Goal: Transaction & Acquisition: Purchase product/service

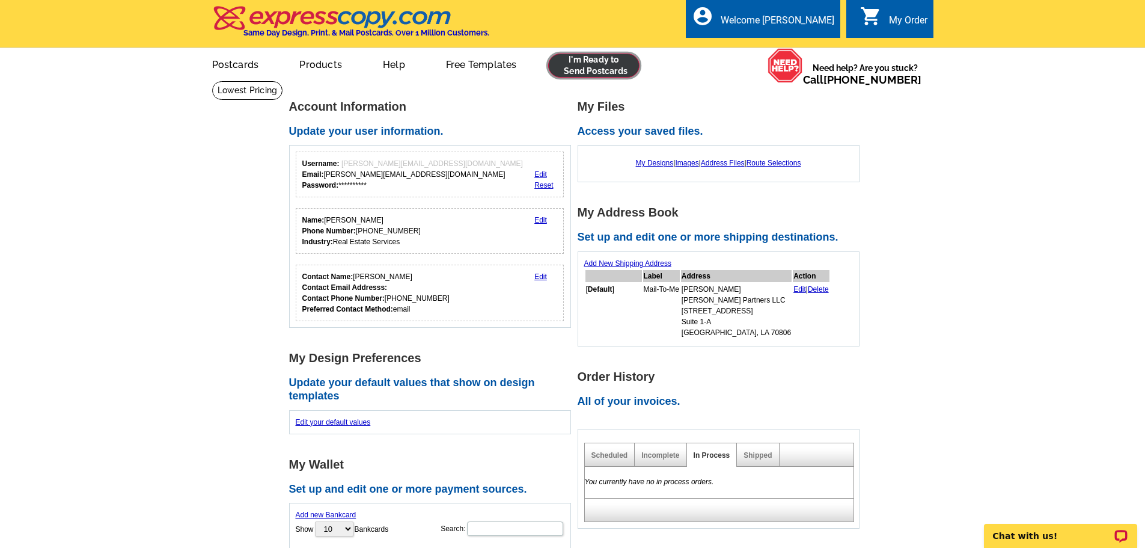
click at [583, 65] on link at bounding box center [594, 66] width 92 height 24
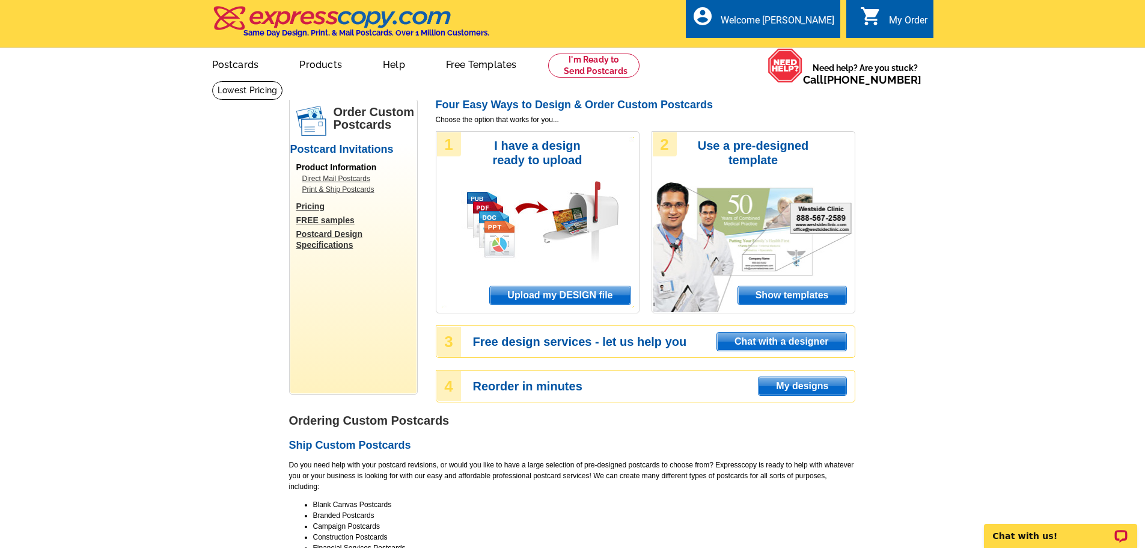
click at [760, 293] on span "Show templates" at bounding box center [792, 295] width 108 height 18
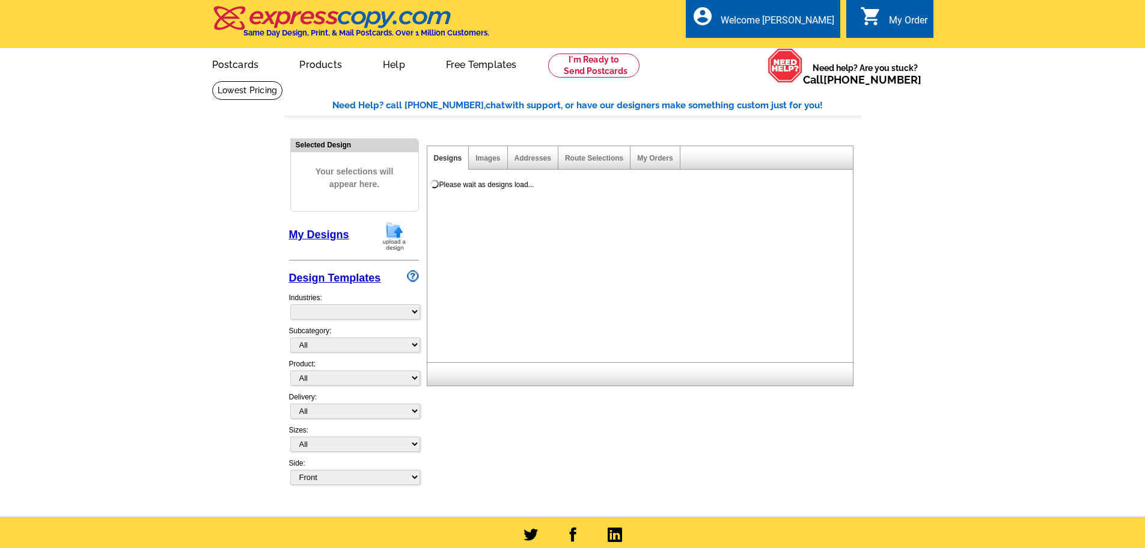
select select "971"
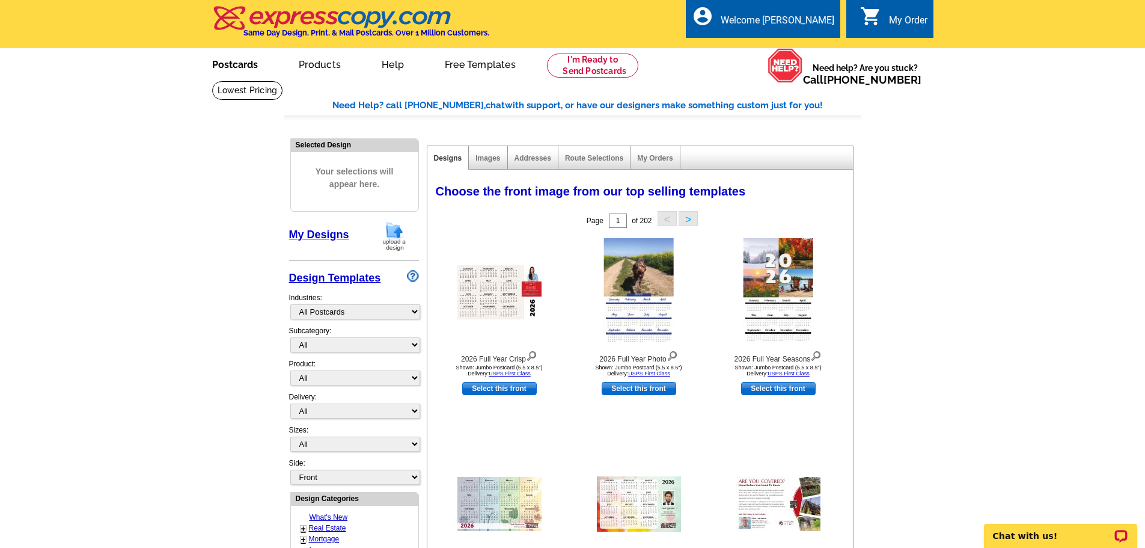
click at [245, 67] on link "Postcards" at bounding box center [235, 63] width 84 height 28
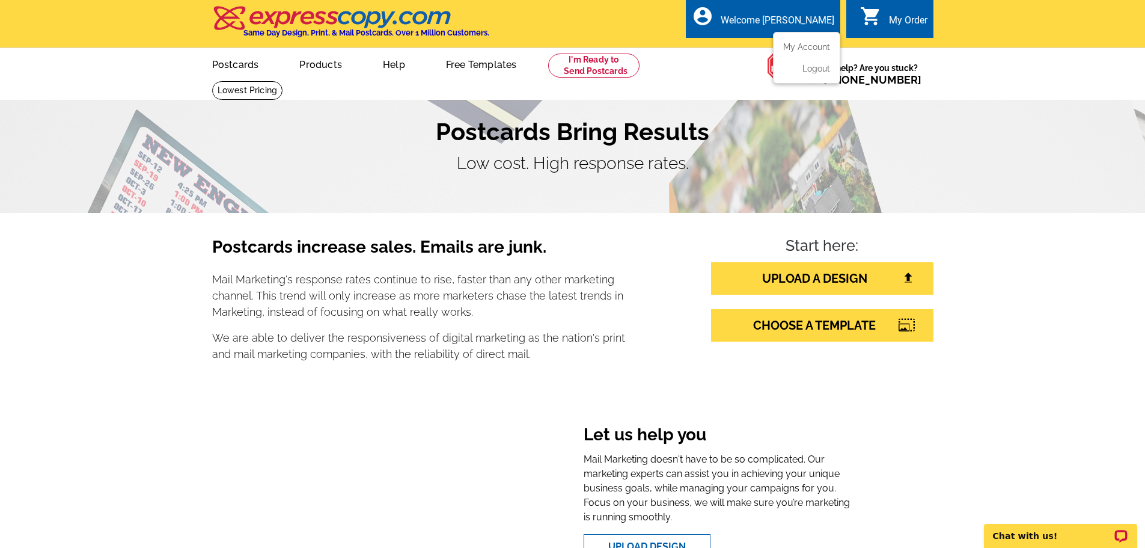
click at [749, 23] on div "Welcome [PERSON_NAME]" at bounding box center [778, 22] width 114 height 17
click at [798, 43] on link "My Account" at bounding box center [805, 46] width 52 height 11
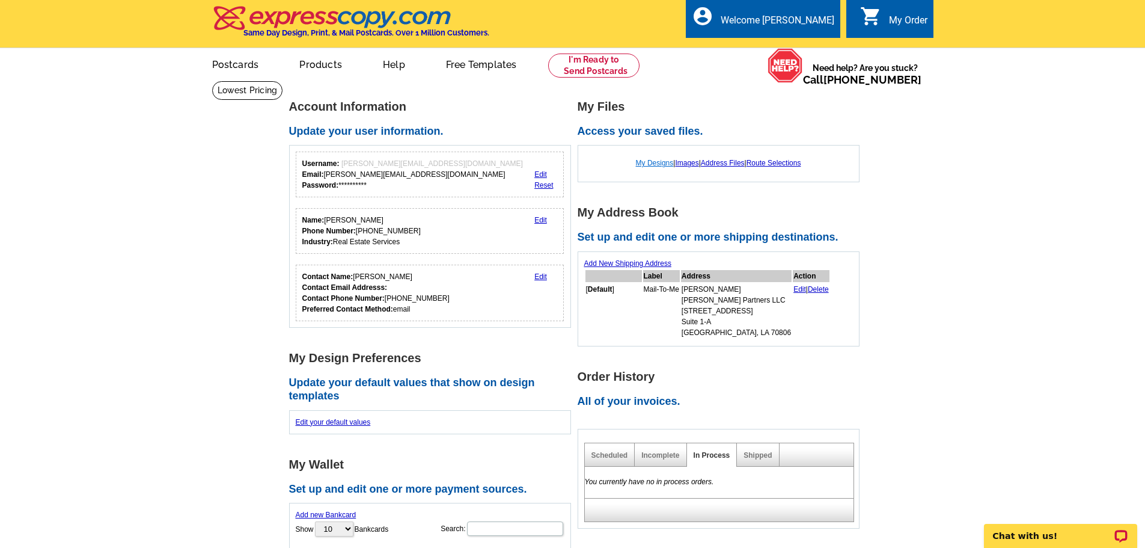
click at [655, 165] on link "My Designs" at bounding box center [655, 163] width 38 height 8
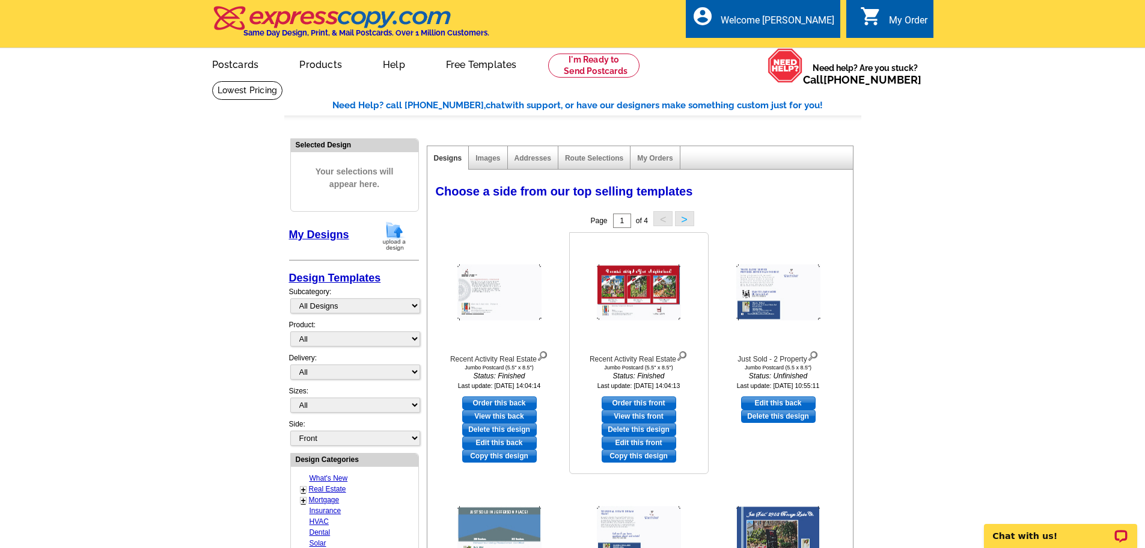
click at [641, 295] on img at bounding box center [639, 292] width 84 height 56
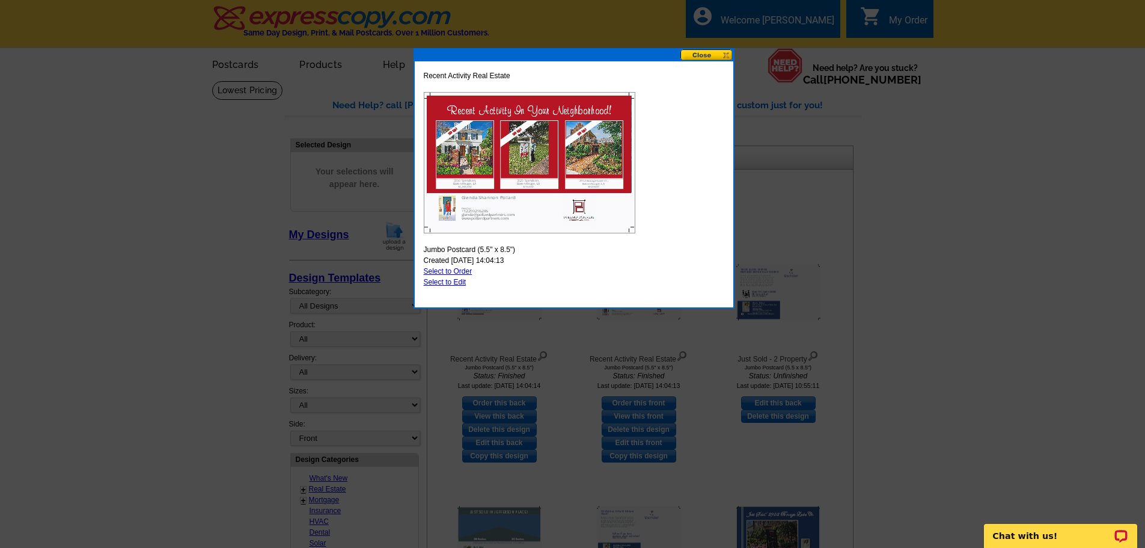
click at [194, 308] on div at bounding box center [572, 274] width 1145 height 548
click at [707, 50] on button at bounding box center [707, 54] width 53 height 11
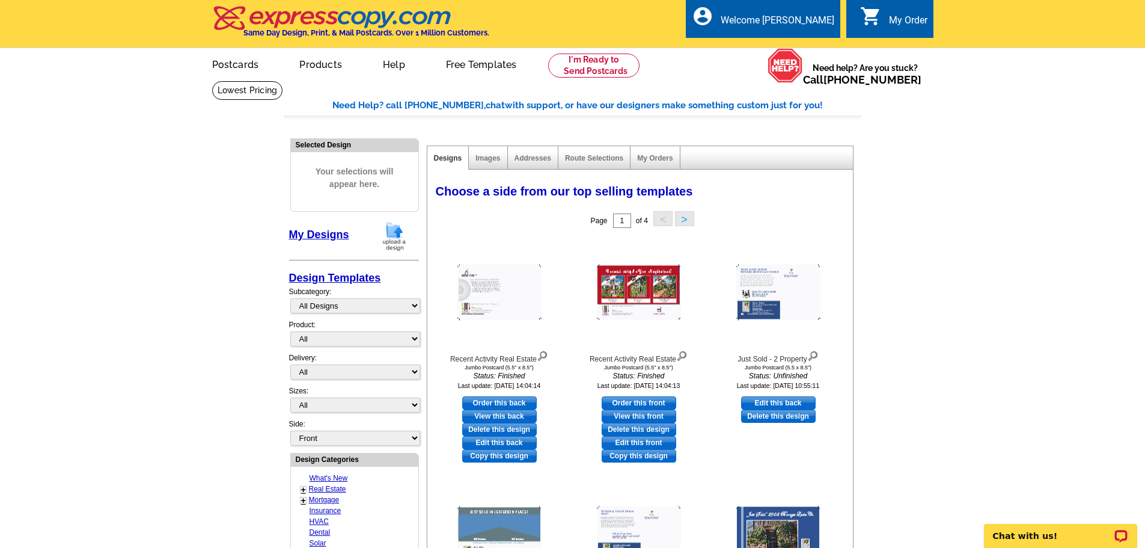
click at [492, 154] on div "Images" at bounding box center [488, 157] width 38 height 23
click at [492, 161] on link "Images" at bounding box center [488, 158] width 25 height 8
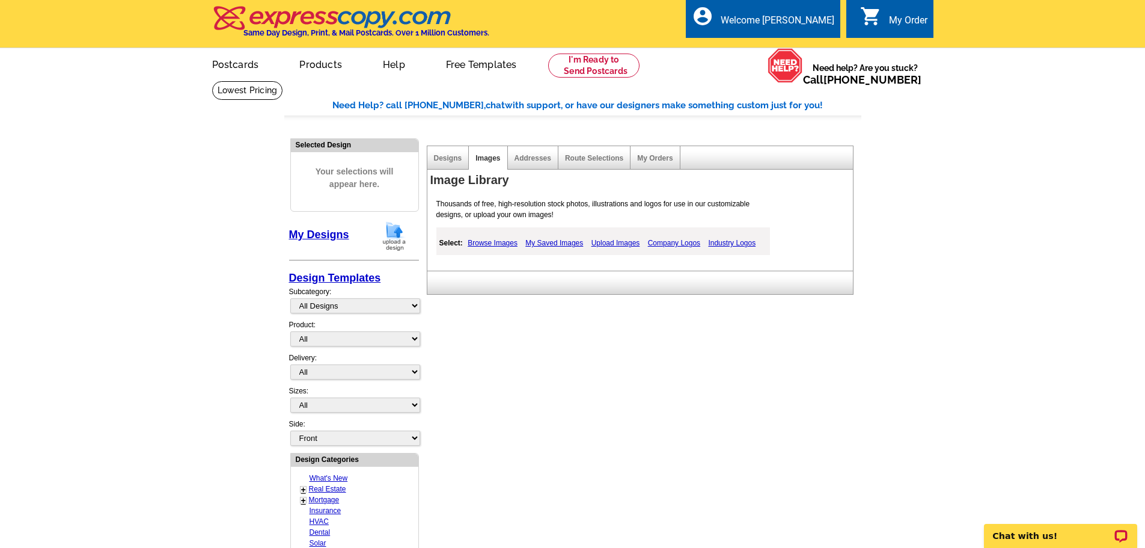
click at [565, 243] on link "My Saved Images" at bounding box center [554, 243] width 64 height 14
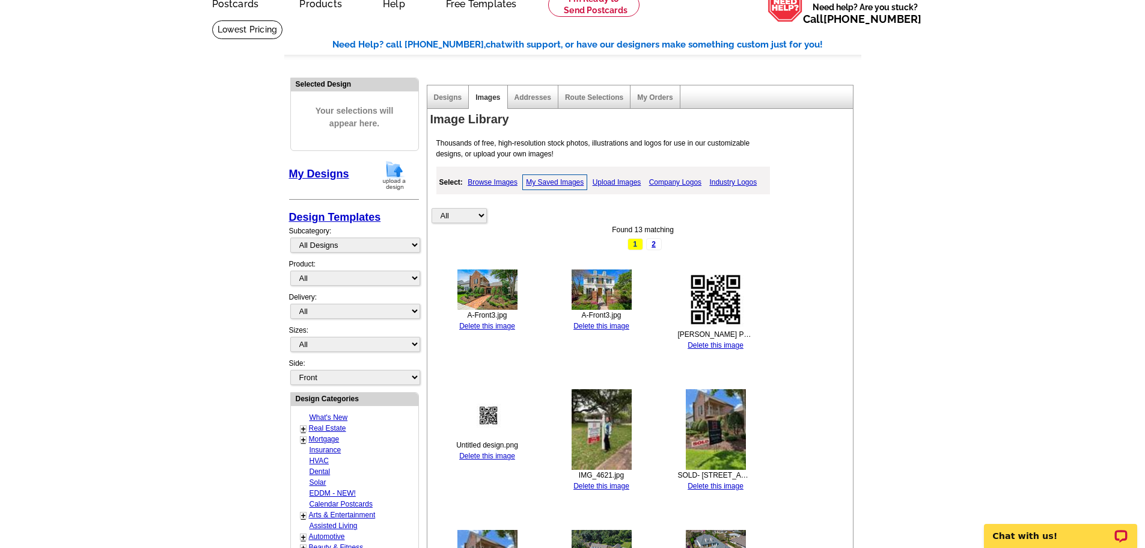
scroll to position [60, 0]
click at [616, 182] on link "Upload Images" at bounding box center [617, 183] width 55 height 14
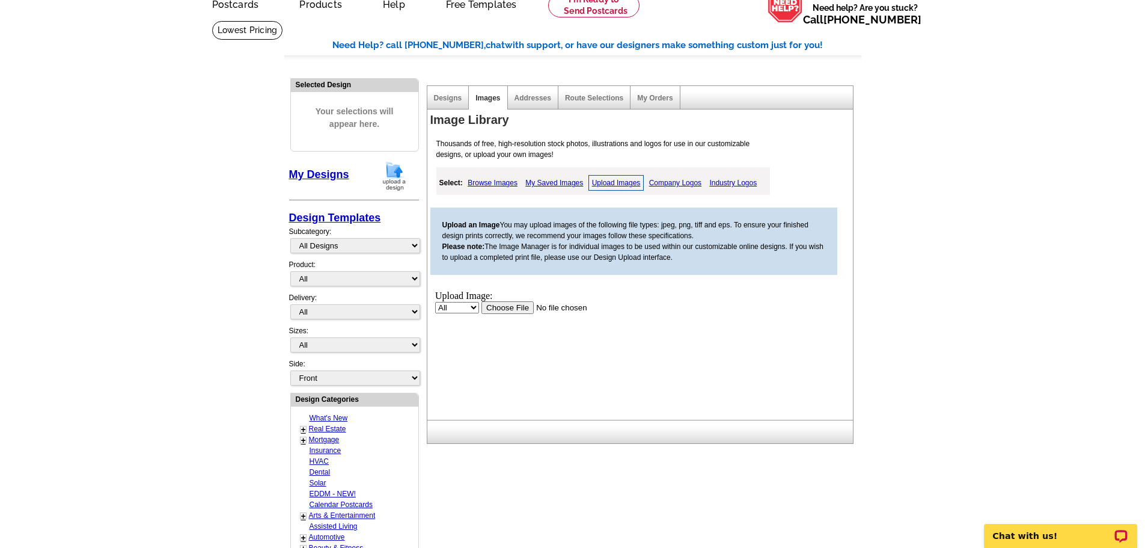
scroll to position [0, 0]
click at [498, 310] on input "file" at bounding box center [557, 307] width 152 height 13
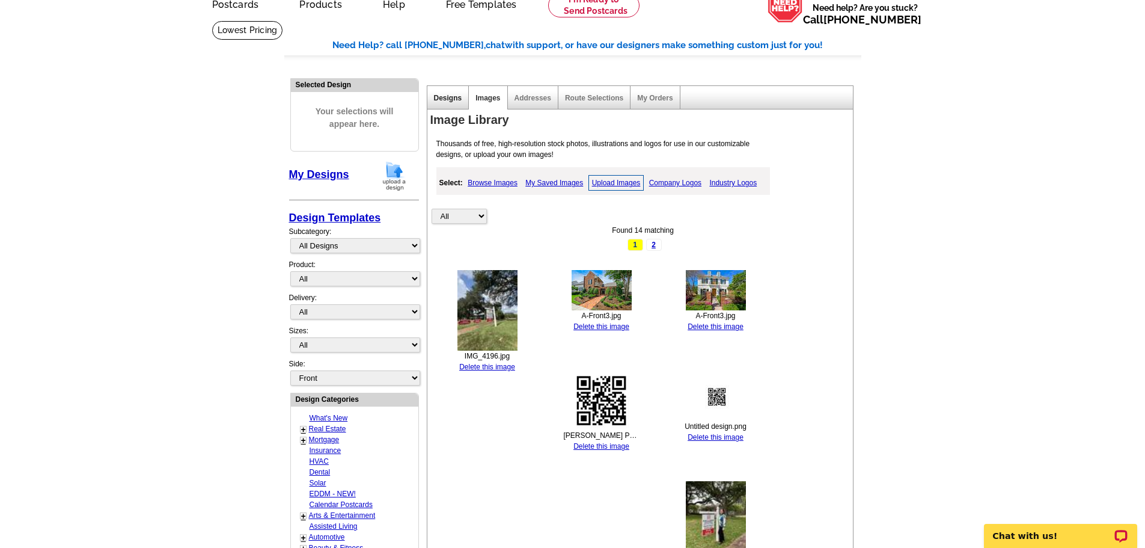
click at [438, 100] on link "Designs" at bounding box center [448, 98] width 28 height 8
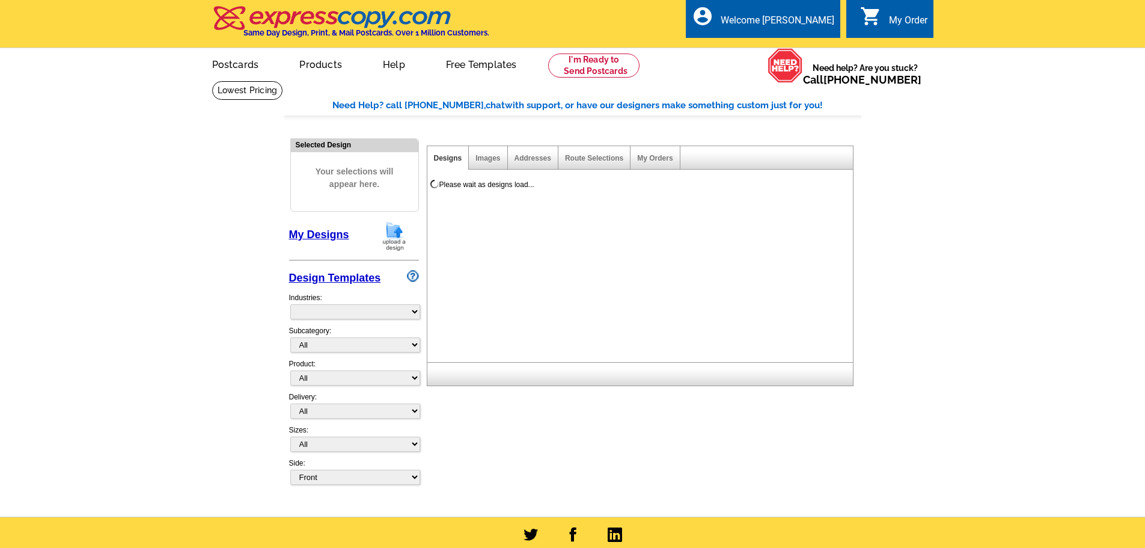
select select "785"
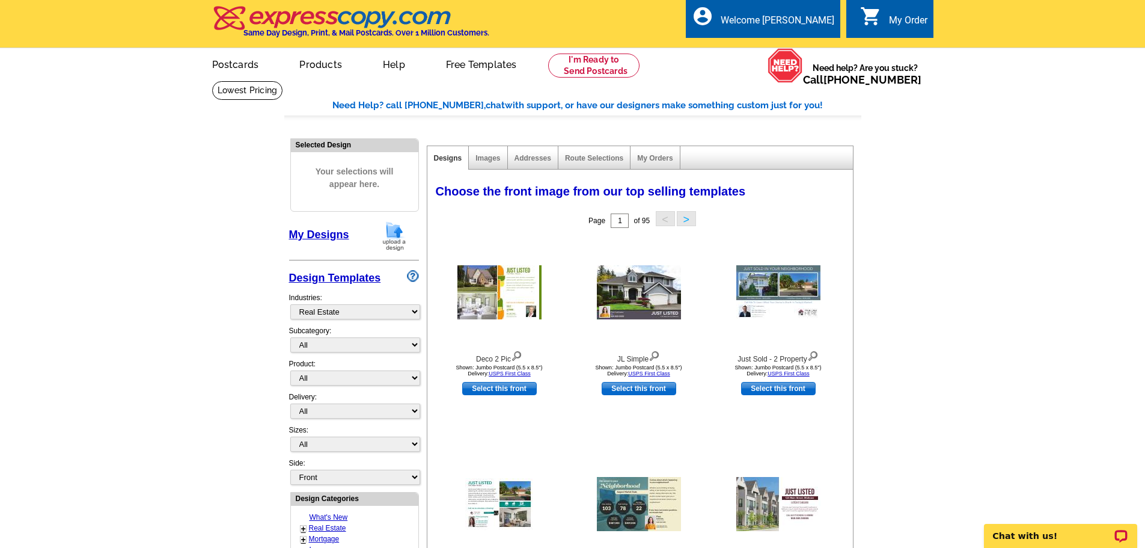
click at [400, 234] on img at bounding box center [394, 236] width 31 height 31
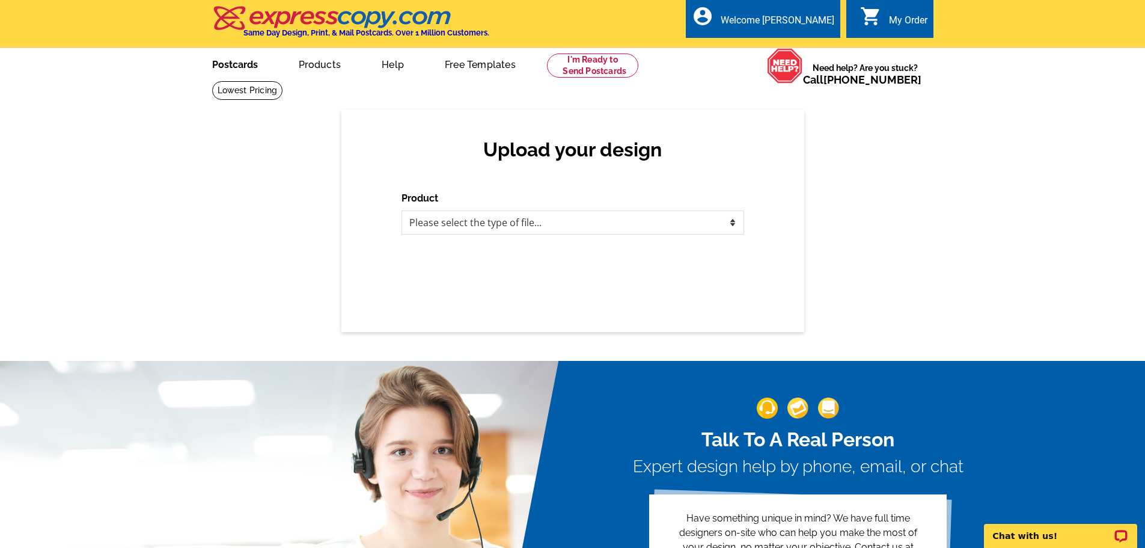
click at [248, 70] on link "Postcards" at bounding box center [235, 63] width 84 height 28
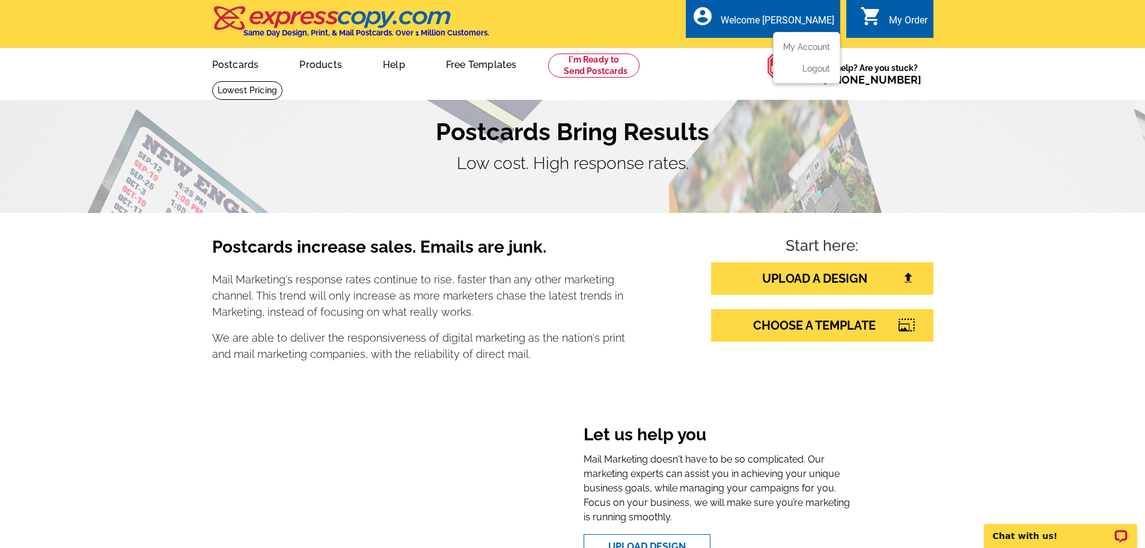
click at [791, 25] on div "Welcome [PERSON_NAME]" at bounding box center [778, 22] width 114 height 17
click at [788, 47] on link "My Account" at bounding box center [805, 46] width 52 height 11
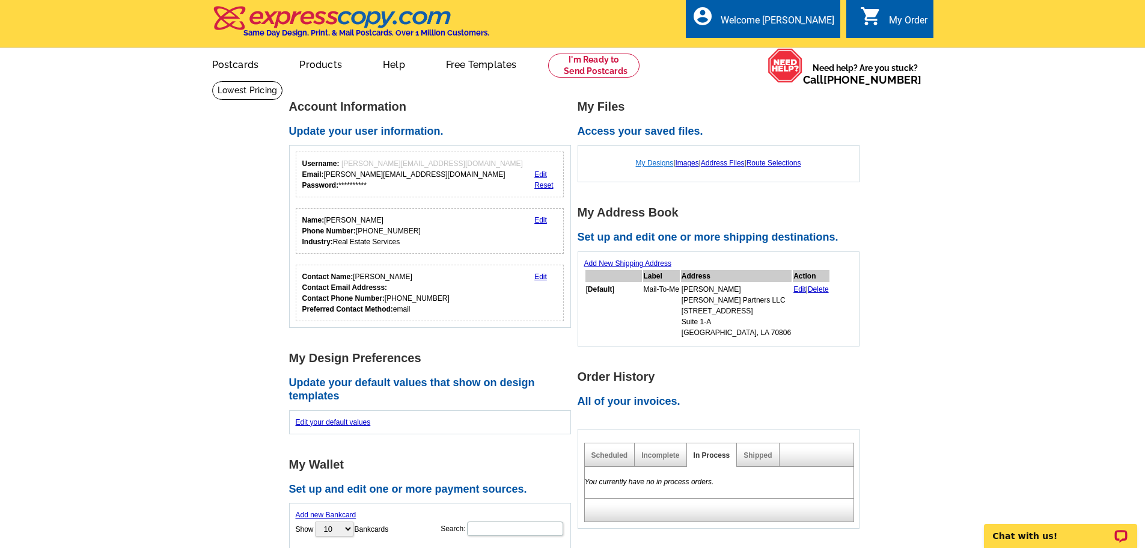
click at [653, 165] on link "My Designs" at bounding box center [655, 163] width 38 height 8
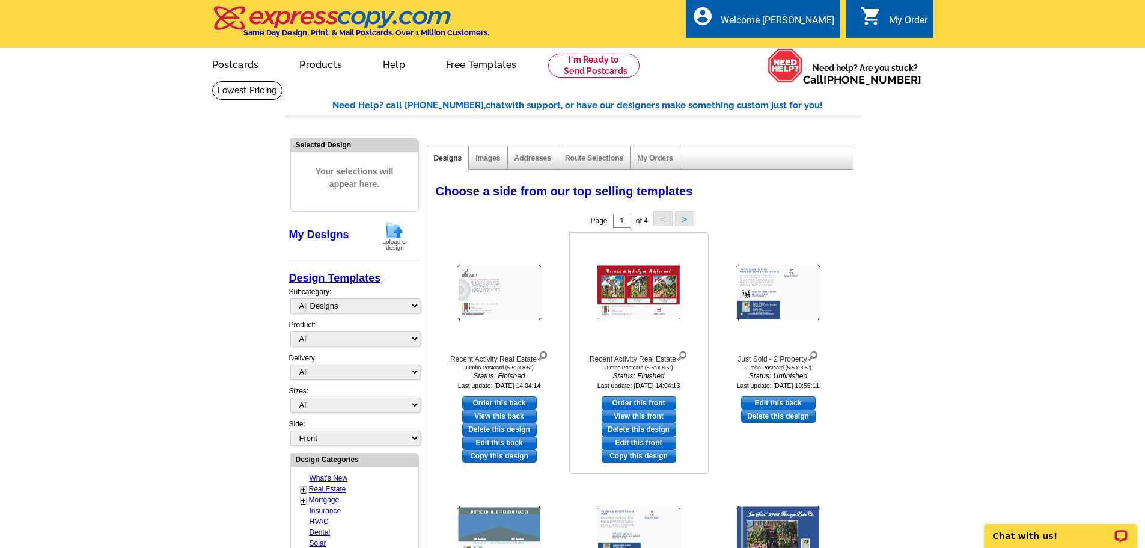
click at [626, 289] on img at bounding box center [639, 292] width 84 height 56
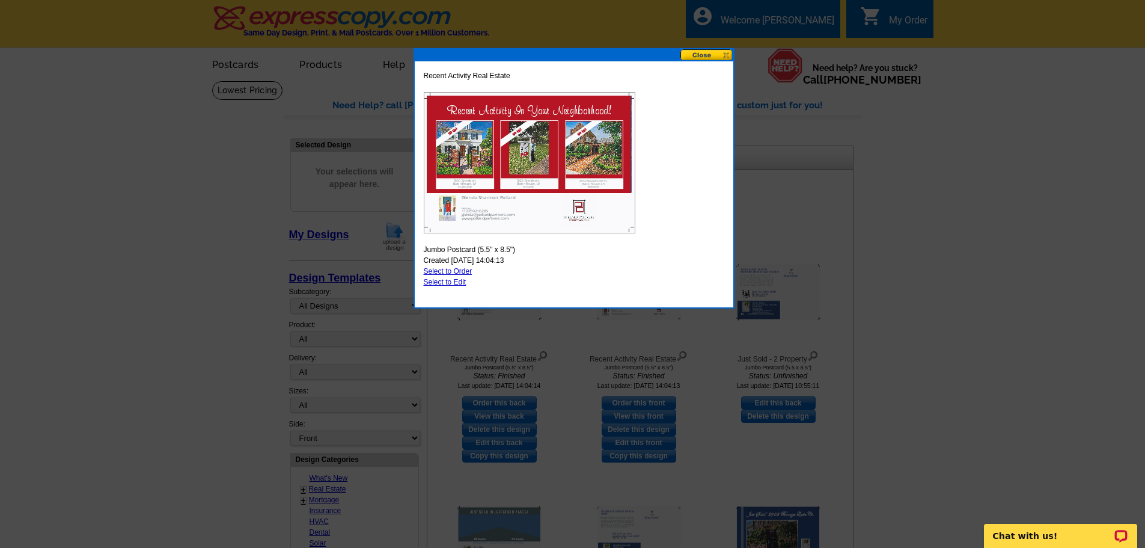
click at [446, 281] on link "Select to Edit" at bounding box center [445, 282] width 43 height 8
select select "2"
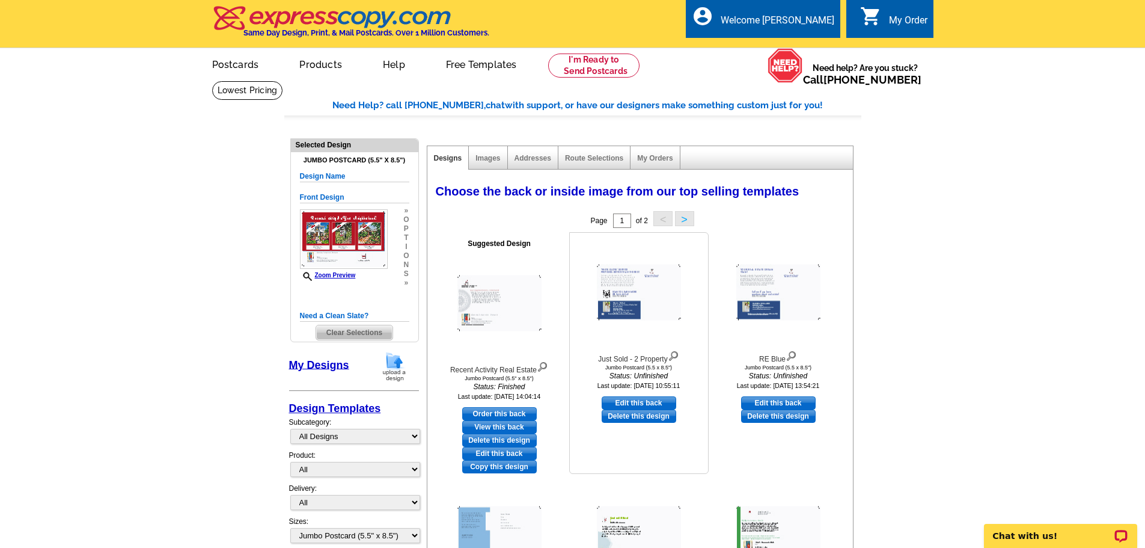
scroll to position [60, 0]
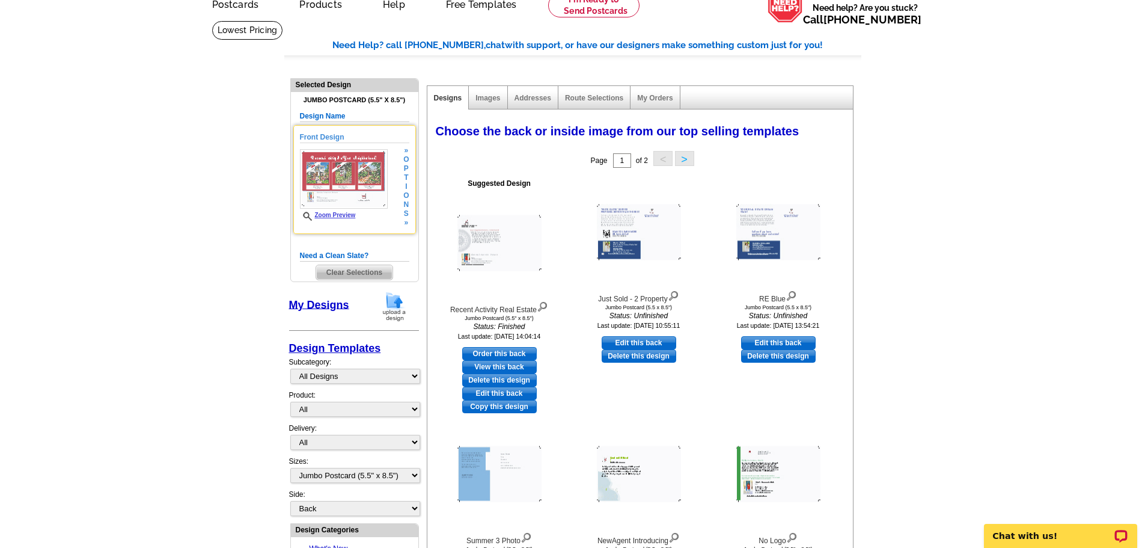
click at [344, 189] on img at bounding box center [344, 179] width 88 height 60
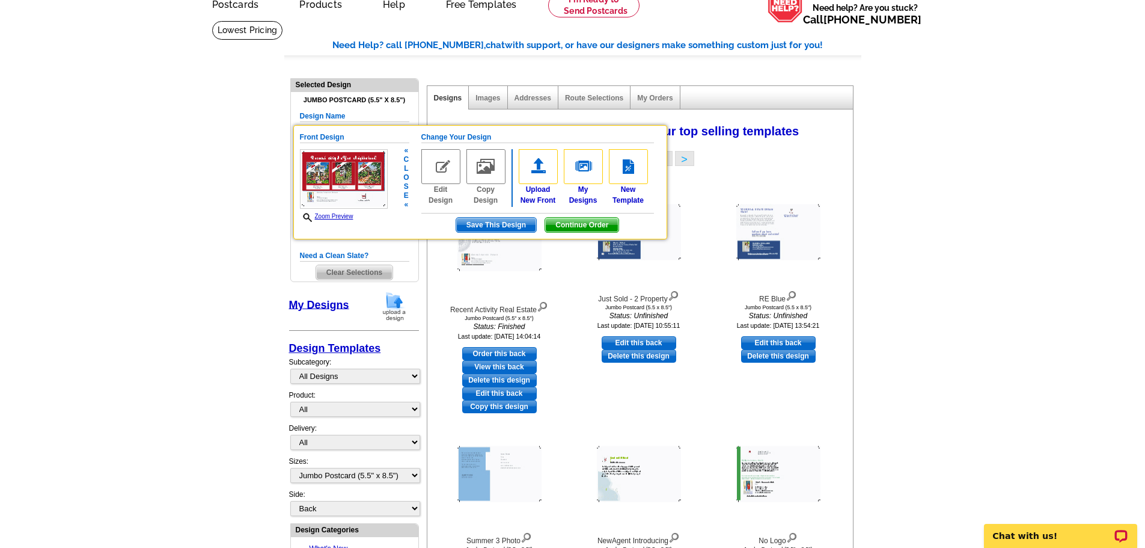
click at [437, 170] on img at bounding box center [440, 166] width 39 height 35
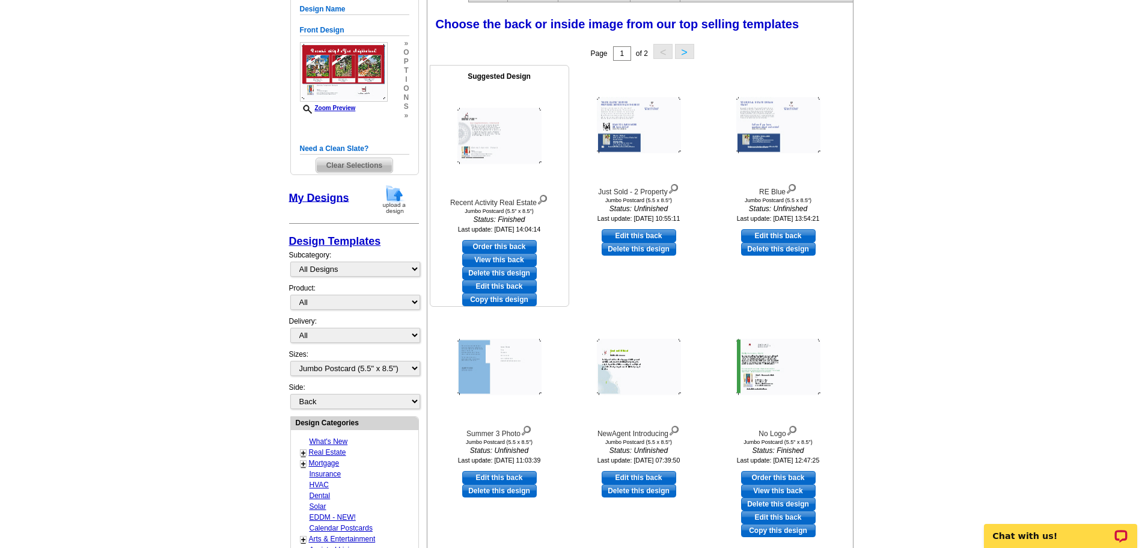
scroll to position [180, 0]
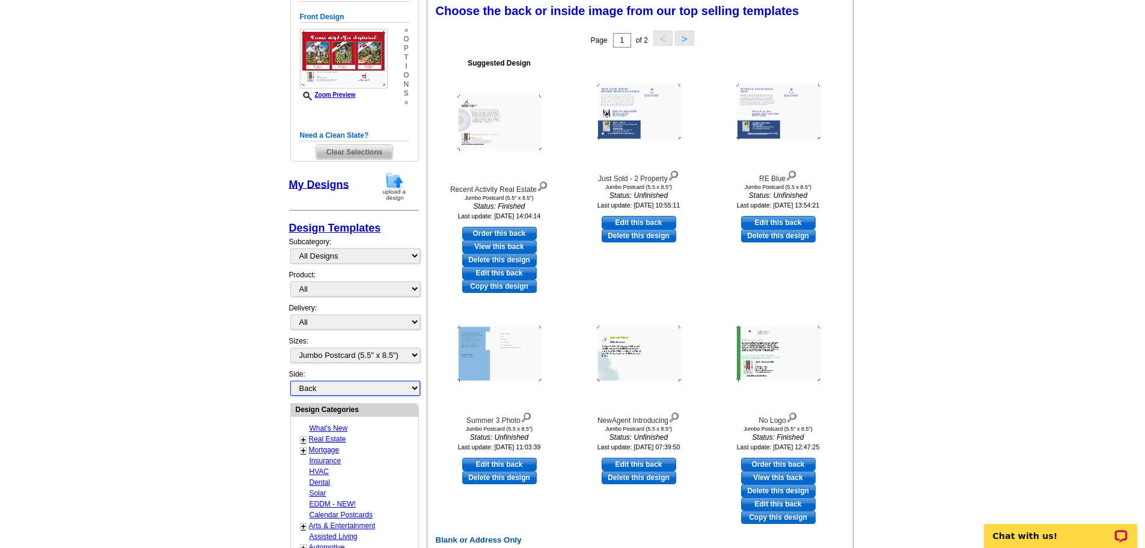
click at [405, 385] on select "Front Back" at bounding box center [355, 388] width 130 height 15
click at [290, 381] on select "Front Back" at bounding box center [355, 388] width 130 height 15
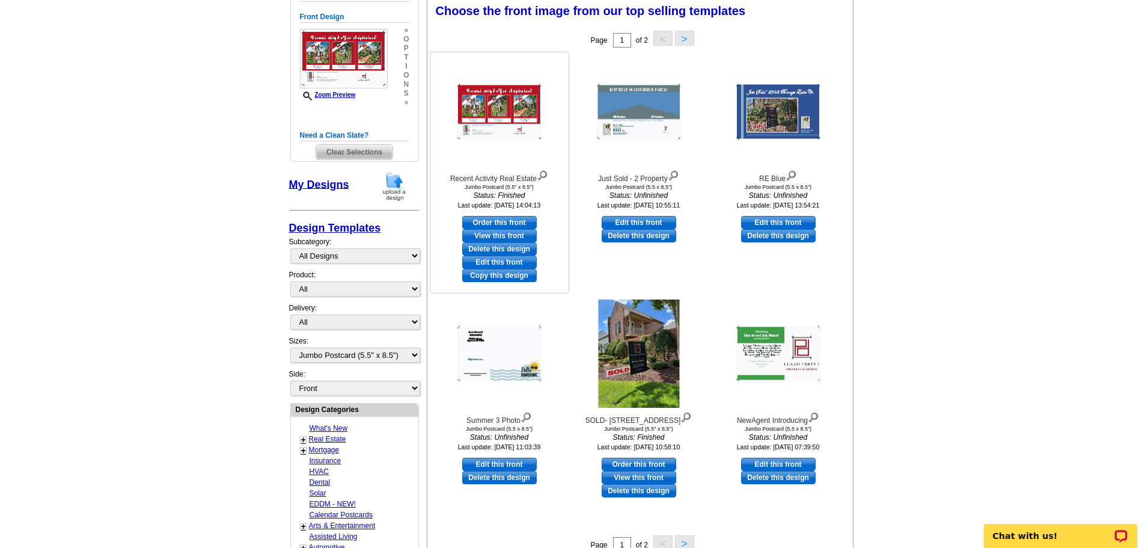
click at [503, 260] on link "Edit this front" at bounding box center [499, 261] width 75 height 13
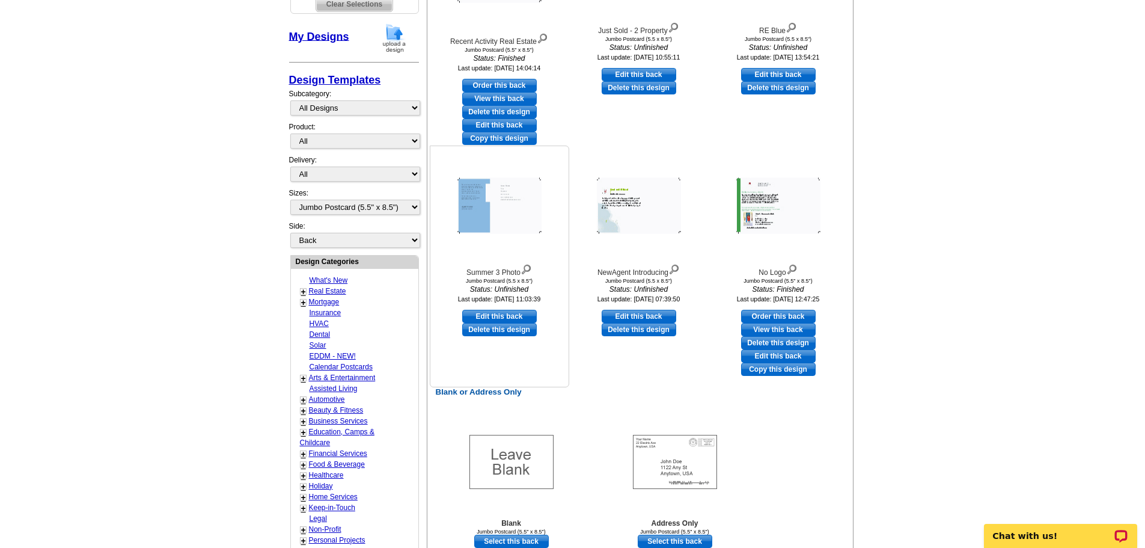
scroll to position [301, 0]
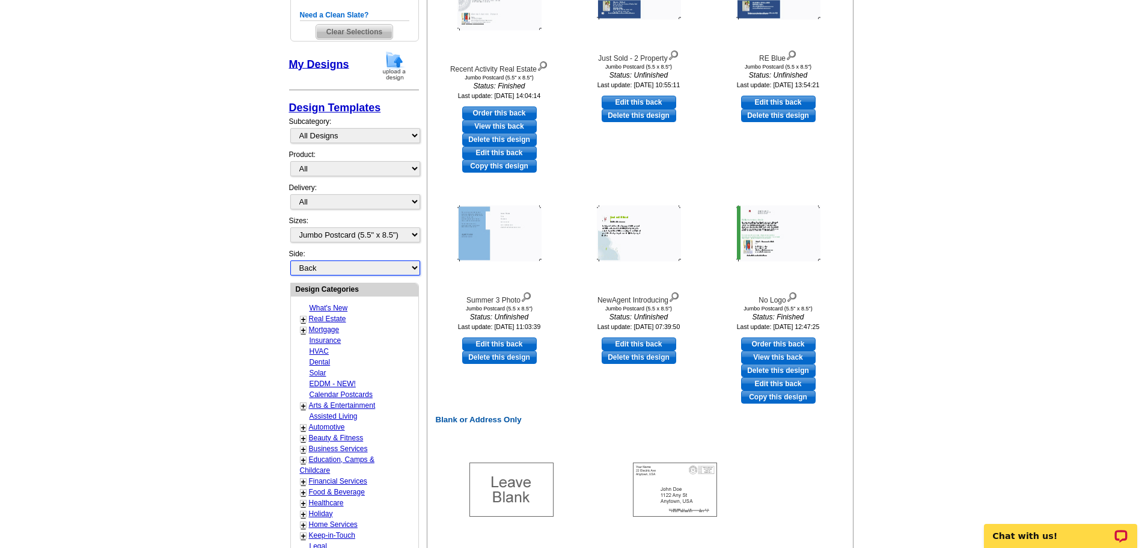
click at [392, 268] on select "Front Back" at bounding box center [355, 267] width 130 height 15
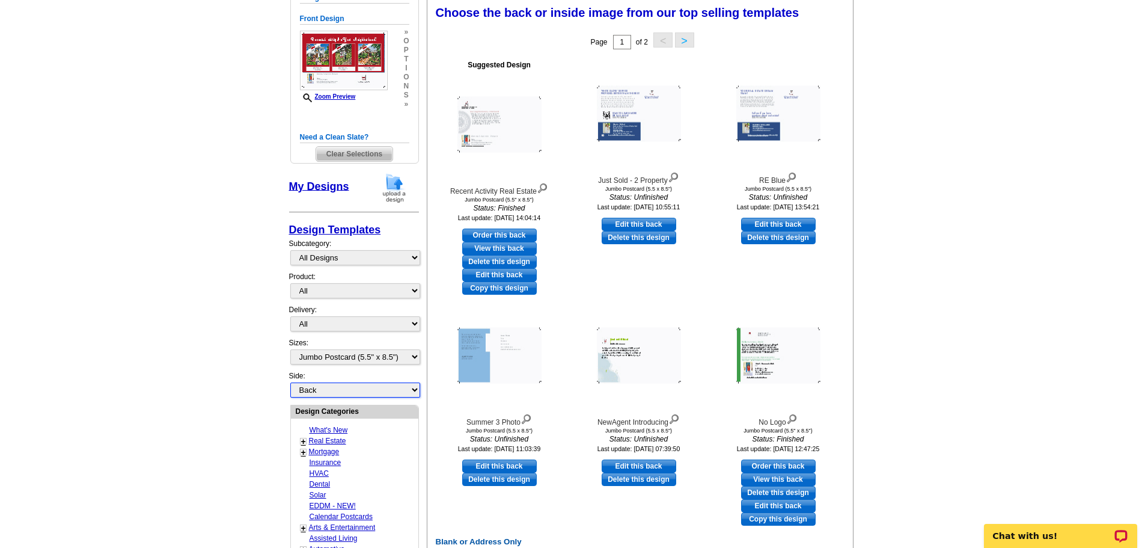
scroll to position [178, 0]
click at [290, 383] on select "Front Back" at bounding box center [355, 390] width 130 height 15
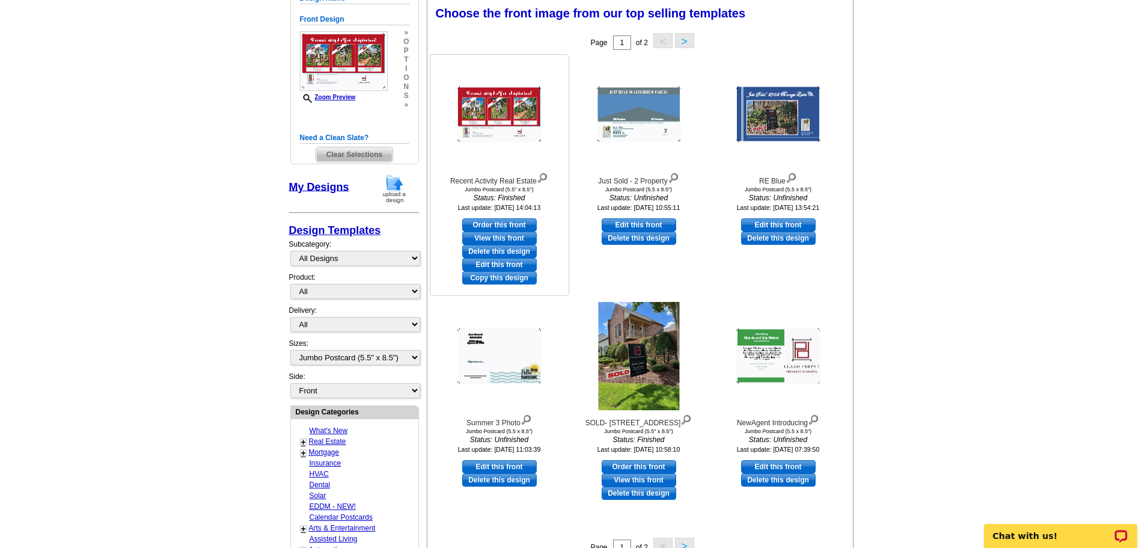
click at [505, 263] on link "Edit this front" at bounding box center [499, 264] width 75 height 13
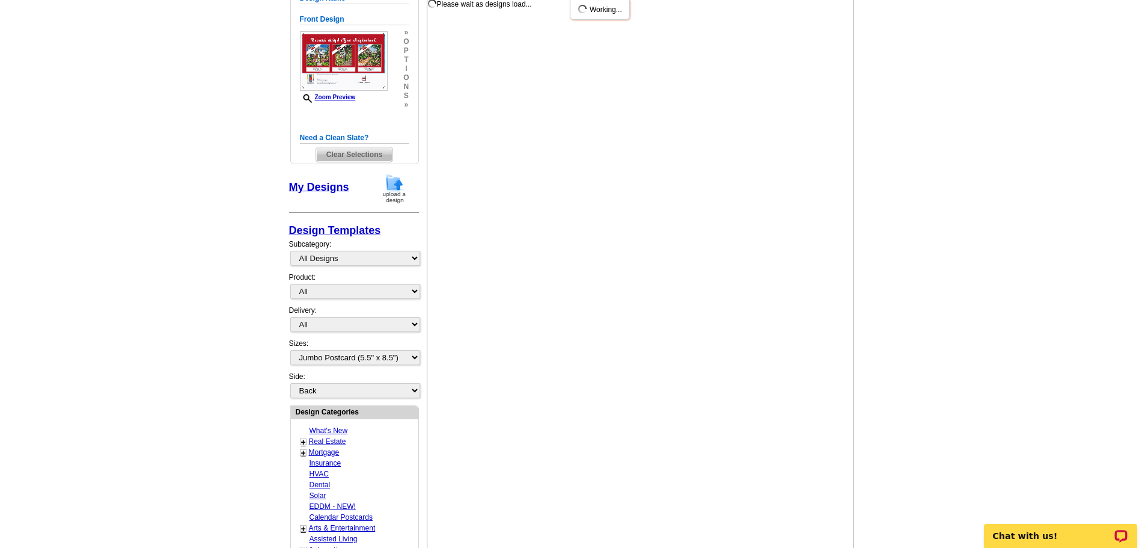
scroll to position [0, 0]
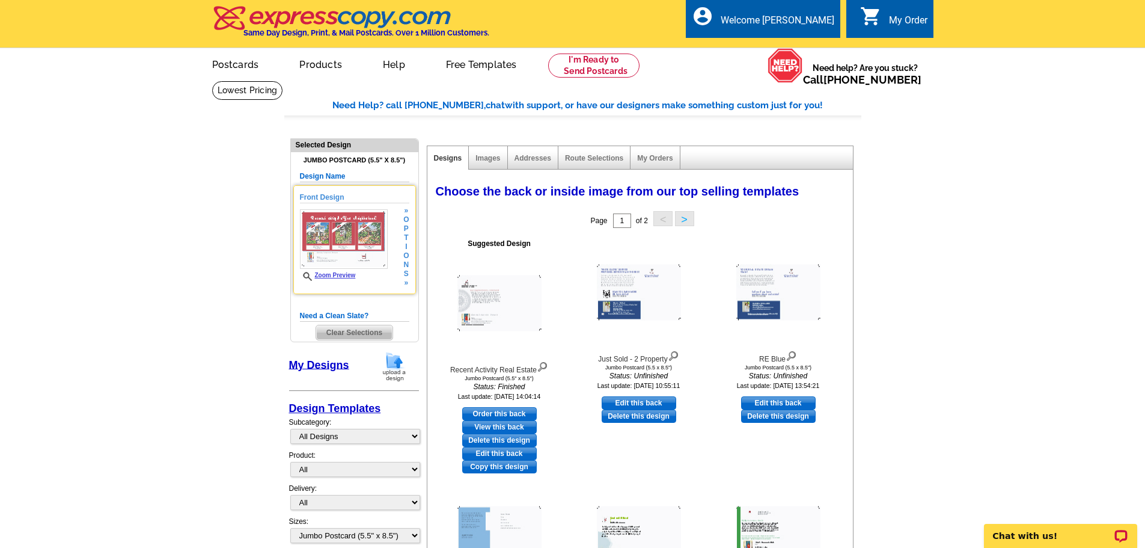
click at [331, 232] on img at bounding box center [344, 239] width 88 height 60
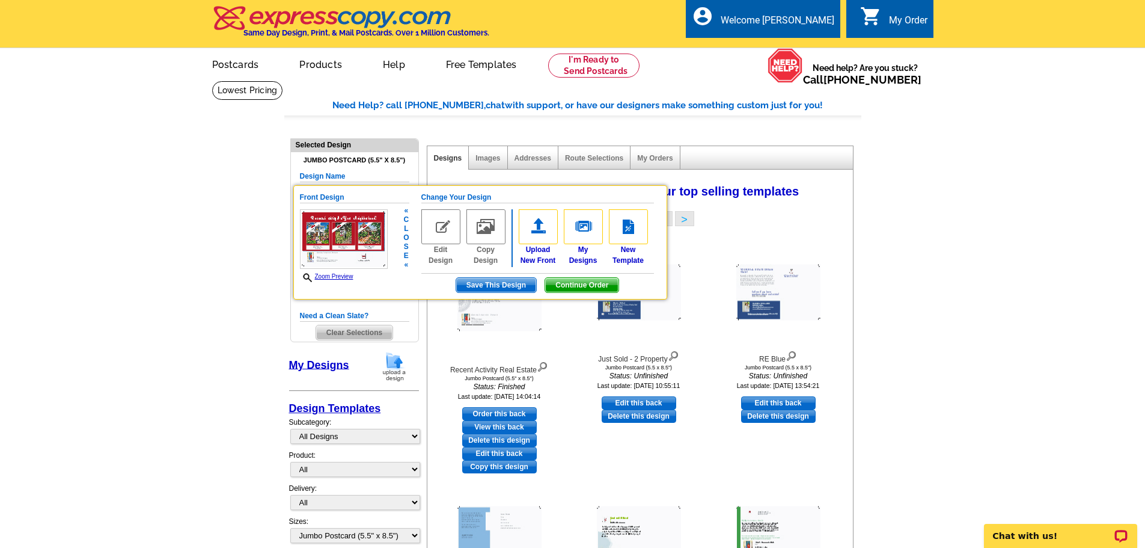
click at [432, 225] on img at bounding box center [440, 226] width 39 height 35
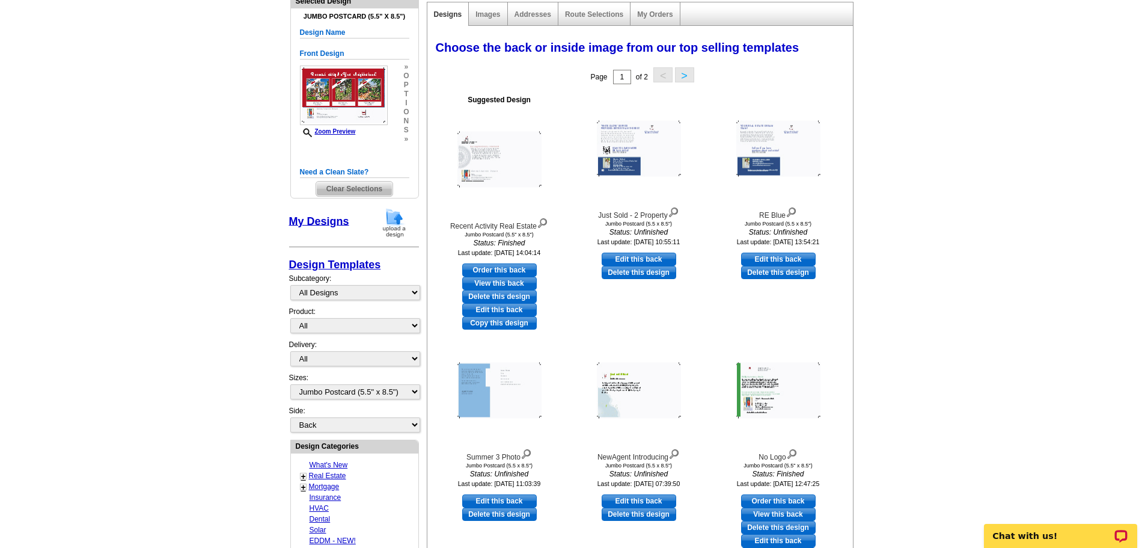
scroll to position [180, 0]
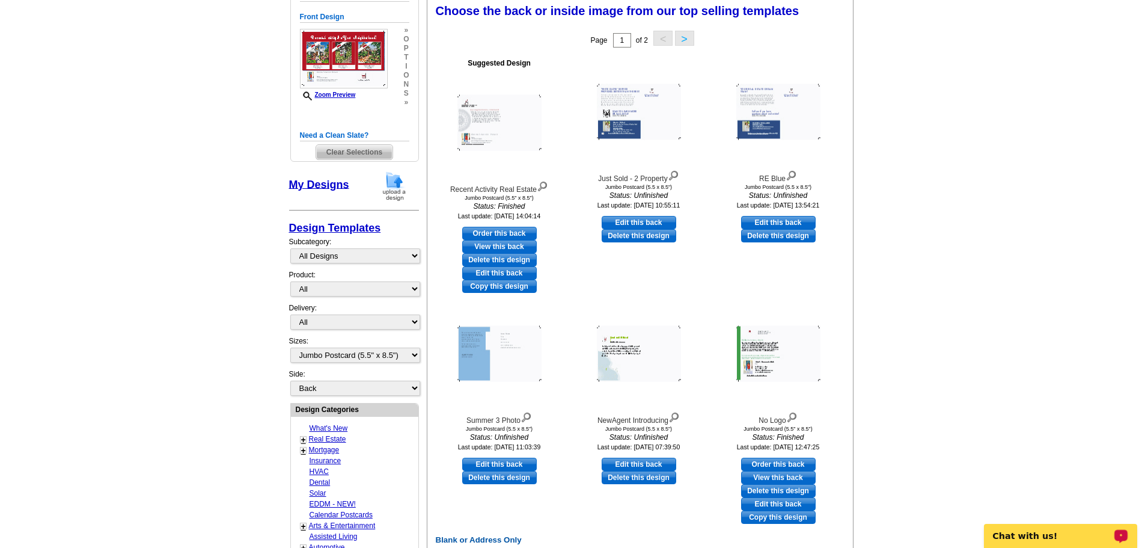
click at [1038, 534] on p "Chat with us!" at bounding box center [1052, 536] width 119 height 10
click at [501, 119] on img at bounding box center [499, 122] width 84 height 56
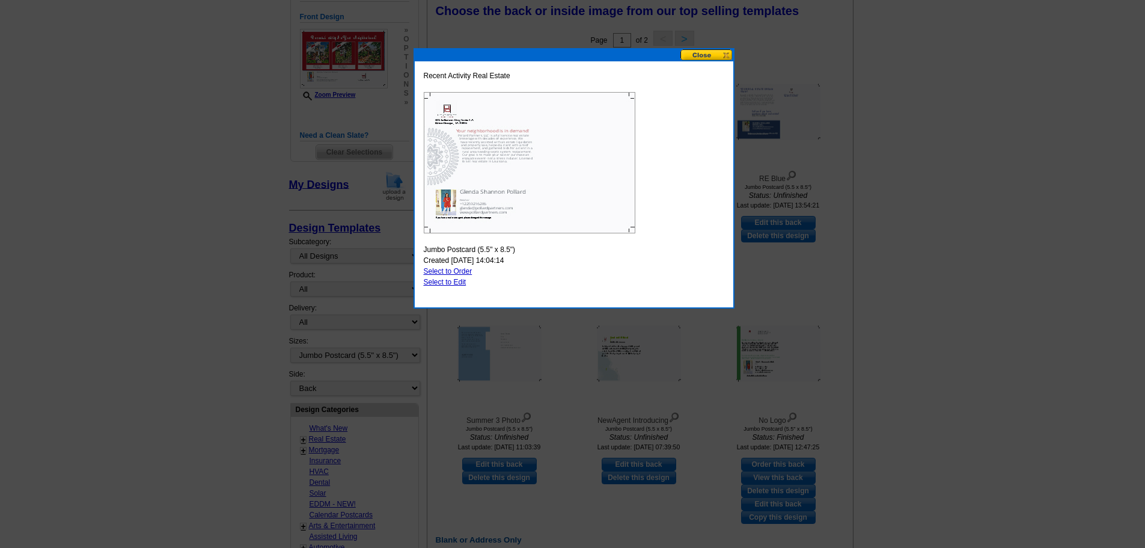
click at [458, 283] on link "Select to Edit" at bounding box center [445, 282] width 43 height 8
select select "front"
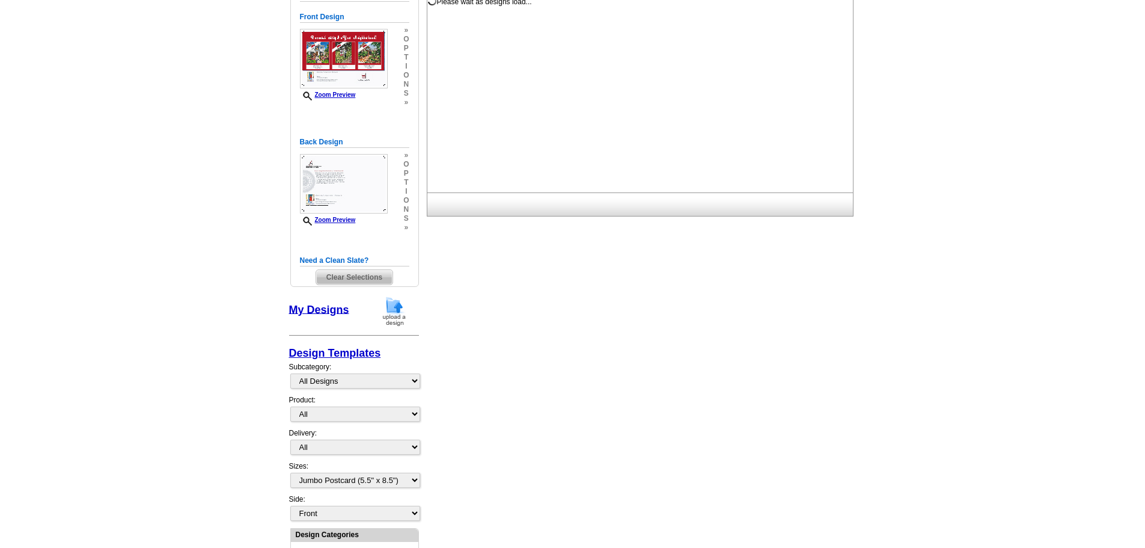
scroll to position [0, 0]
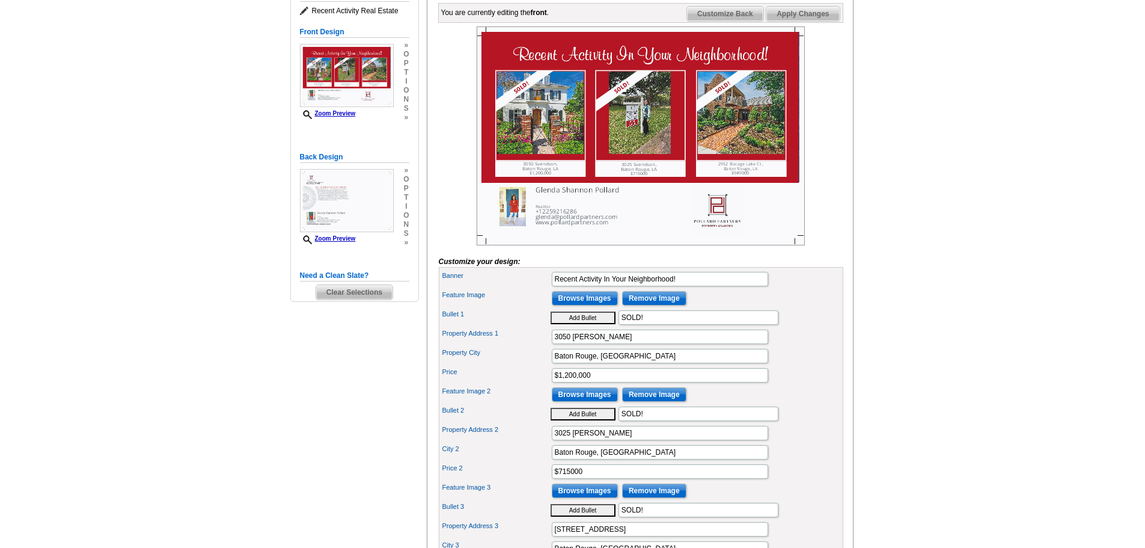
scroll to position [240, 0]
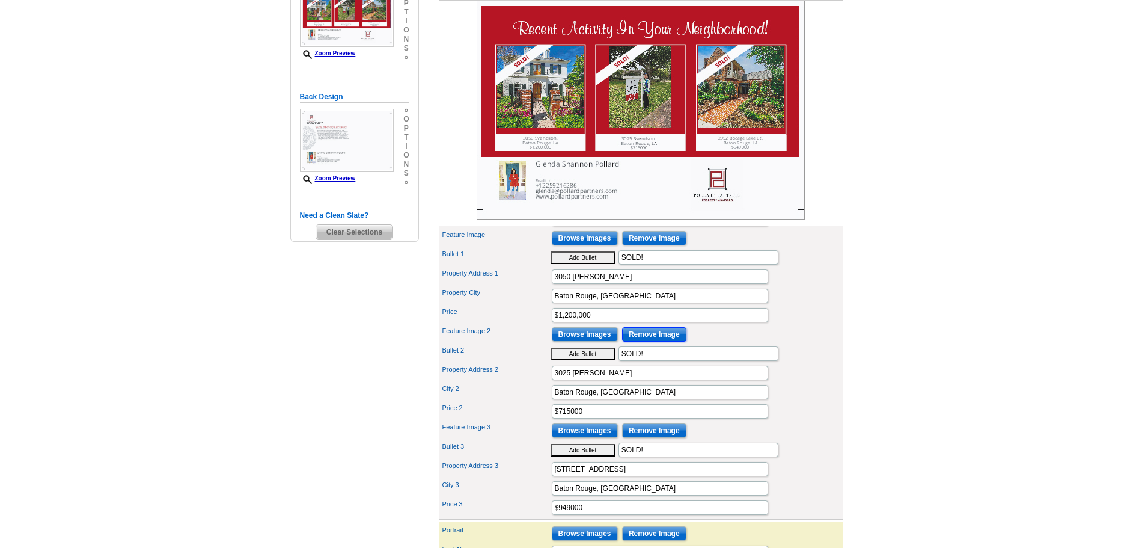
click at [643, 341] on input "Remove Image" at bounding box center [654, 334] width 64 height 14
click at [598, 341] on input "Browse Images" at bounding box center [585, 334] width 66 height 14
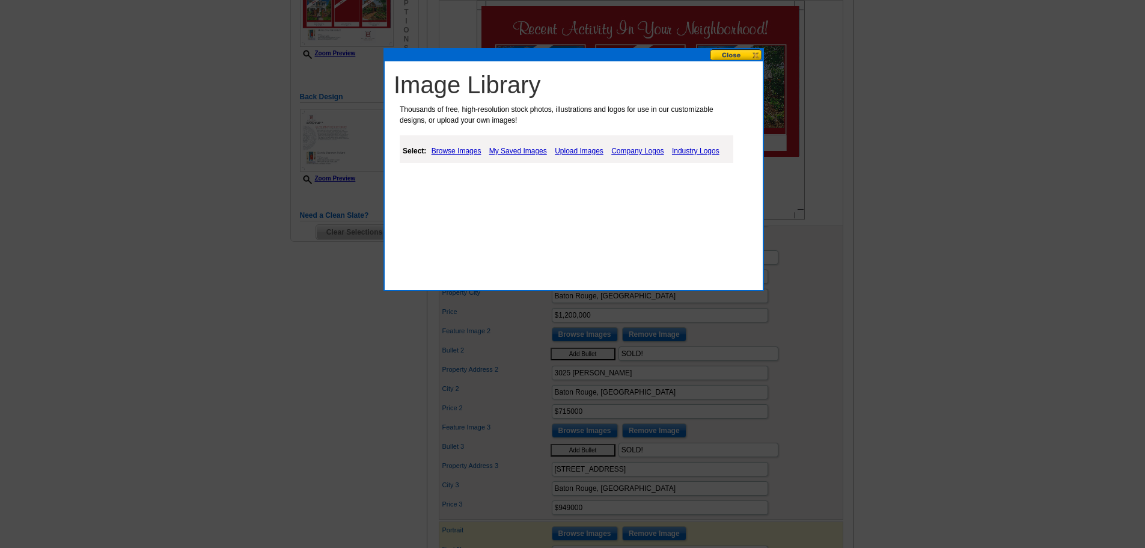
click at [513, 149] on link "My Saved Images" at bounding box center [518, 151] width 64 height 14
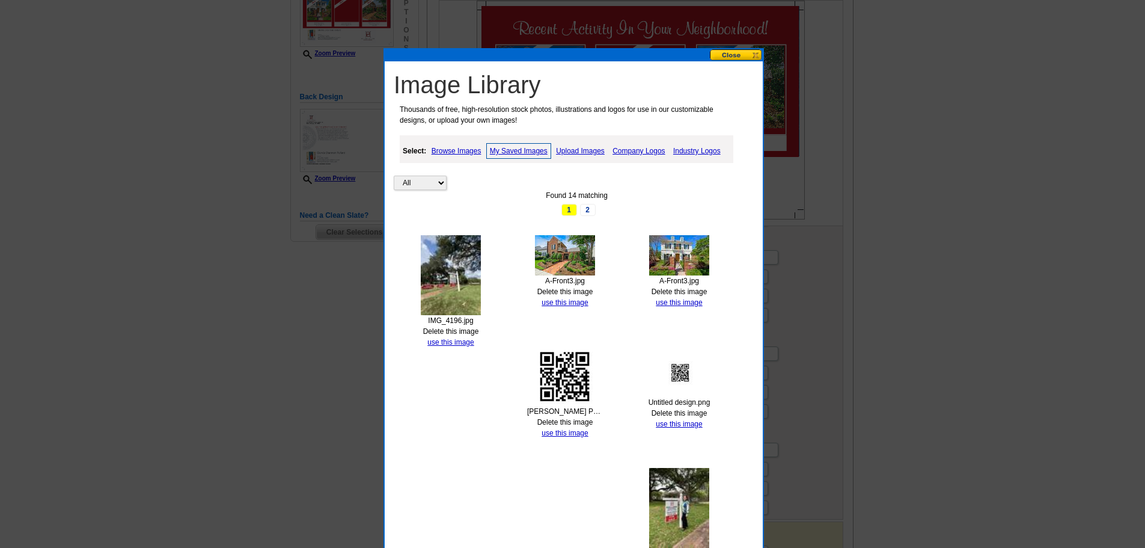
click at [454, 266] on img at bounding box center [451, 275] width 60 height 80
click at [445, 342] on link "use this image" at bounding box center [450, 342] width 46 height 8
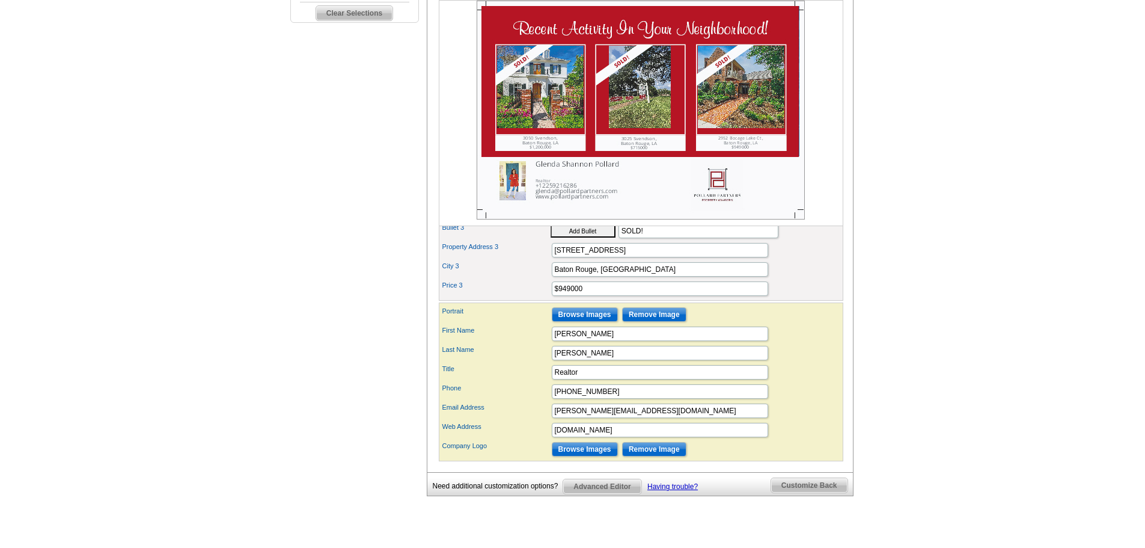
scroll to position [481, 0]
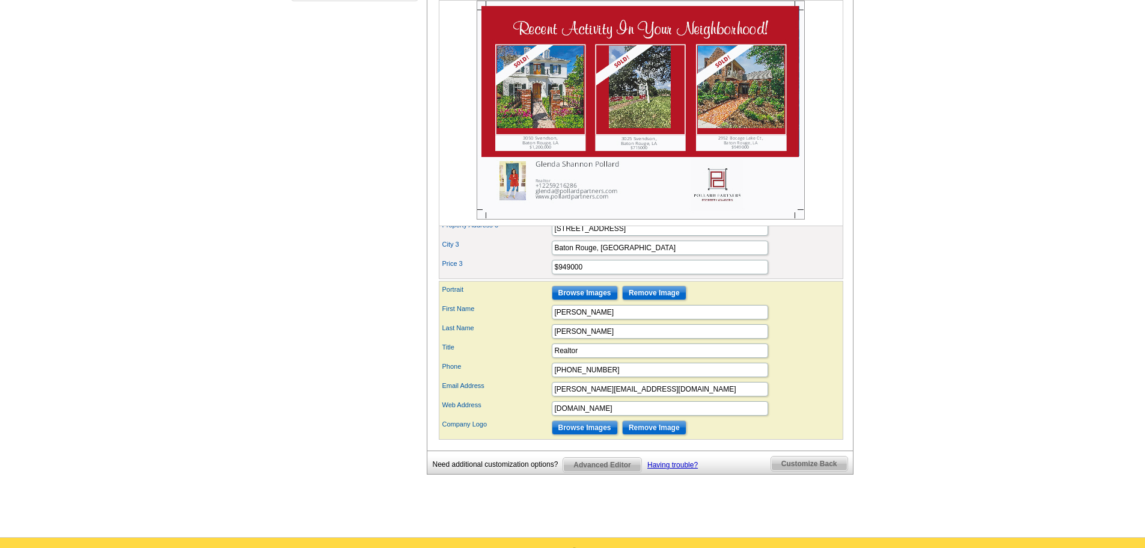
click at [809, 471] on span "Customize Back" at bounding box center [809, 463] width 76 height 14
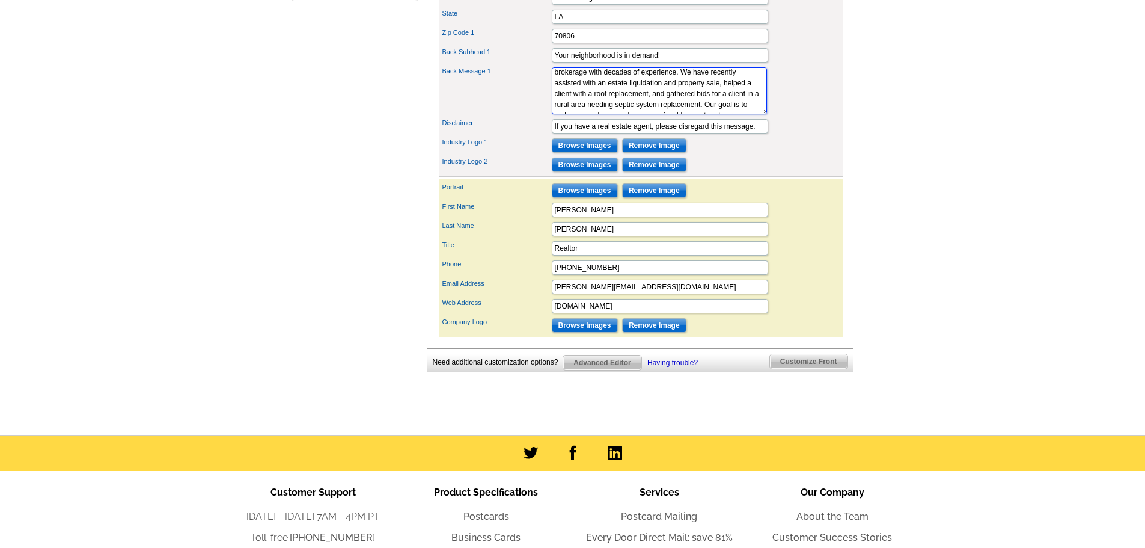
scroll to position [24, 0]
drag, startPoint x: 614, startPoint y: 114, endPoint x: 684, endPoint y: 121, distance: 70.7
click at [684, 114] on textarea "Pollard Partners, LLC is a full service real estate brokerage with decades of e…" at bounding box center [659, 90] width 215 height 47
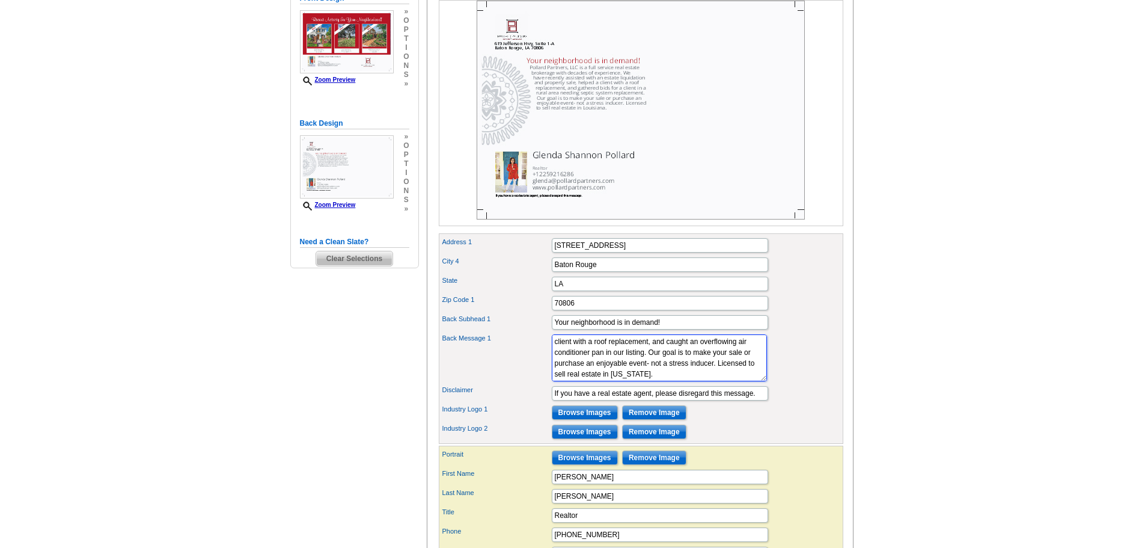
scroll to position [180, 0]
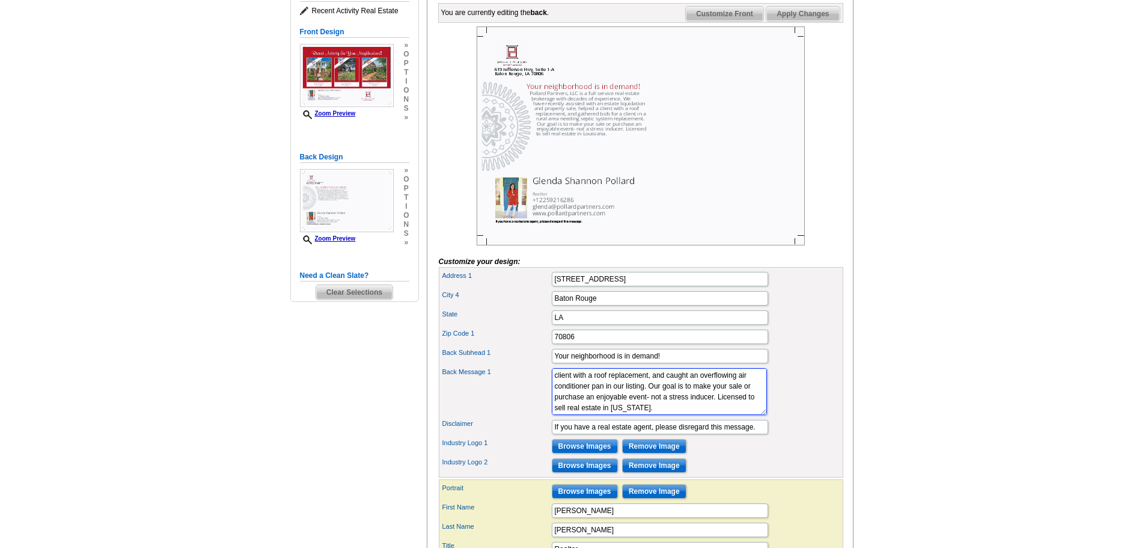
type textarea "Pollard Partners, LLC is a full service real estate brokerage with decades of e…"
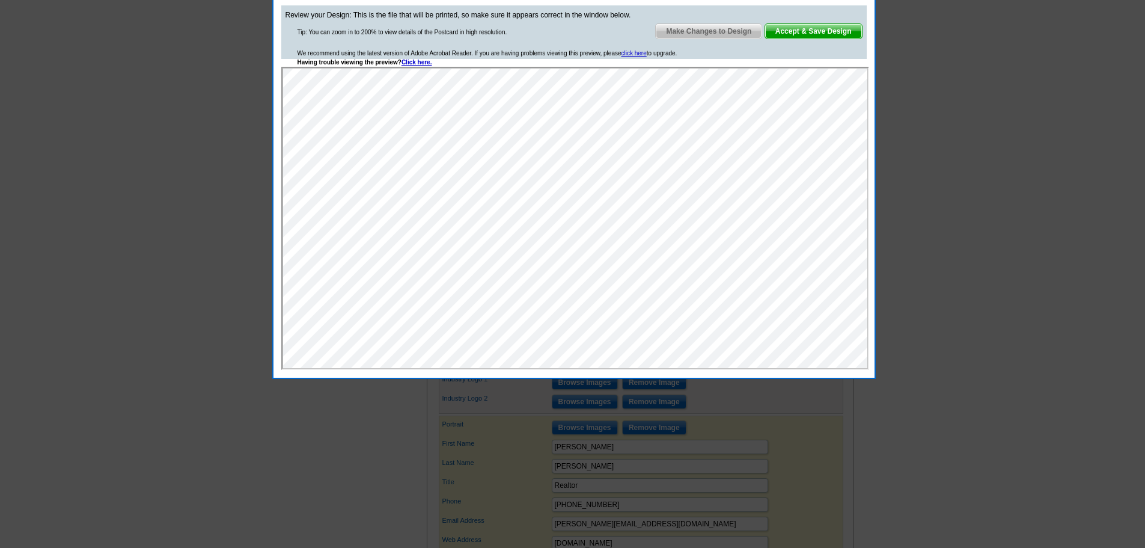
scroll to position [240, 0]
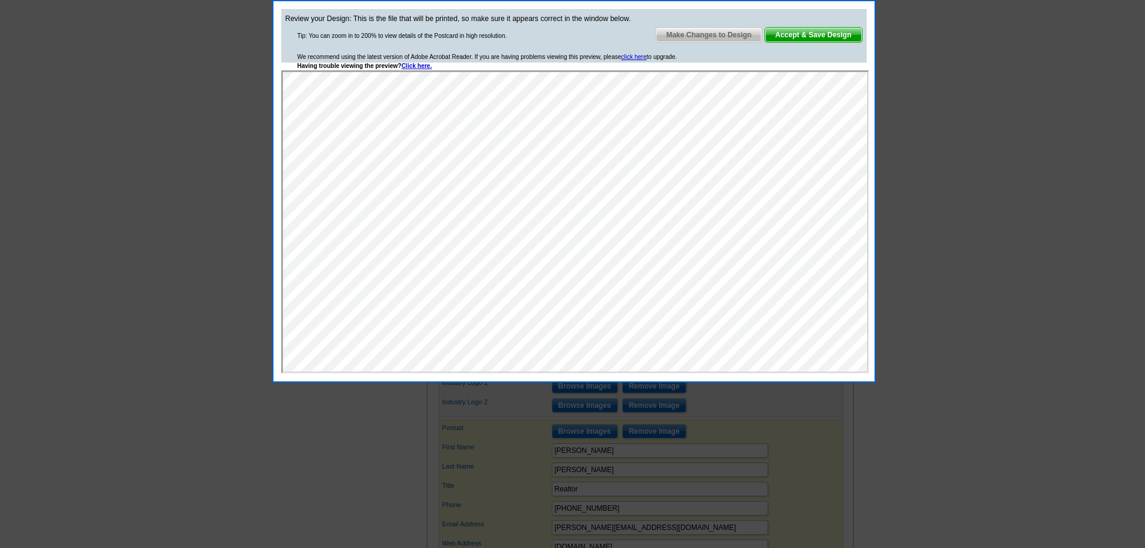
click at [807, 35] on span "Accept & Save Design" at bounding box center [813, 35] width 97 height 14
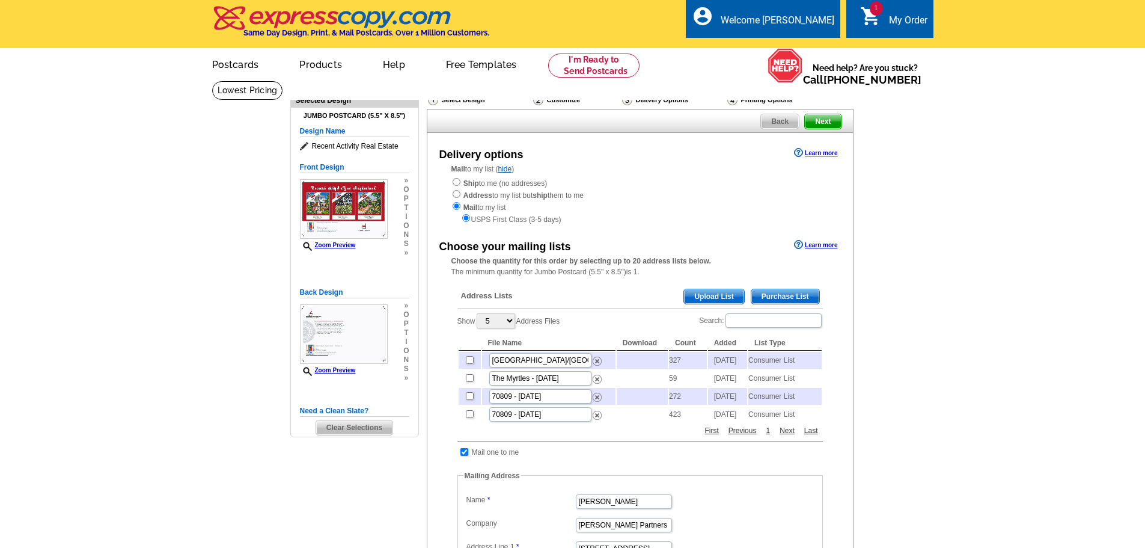
click at [465, 365] on td at bounding box center [470, 360] width 22 height 17
click at [472, 364] on input "checkbox" at bounding box center [470, 360] width 8 height 8
checkbox input "true"
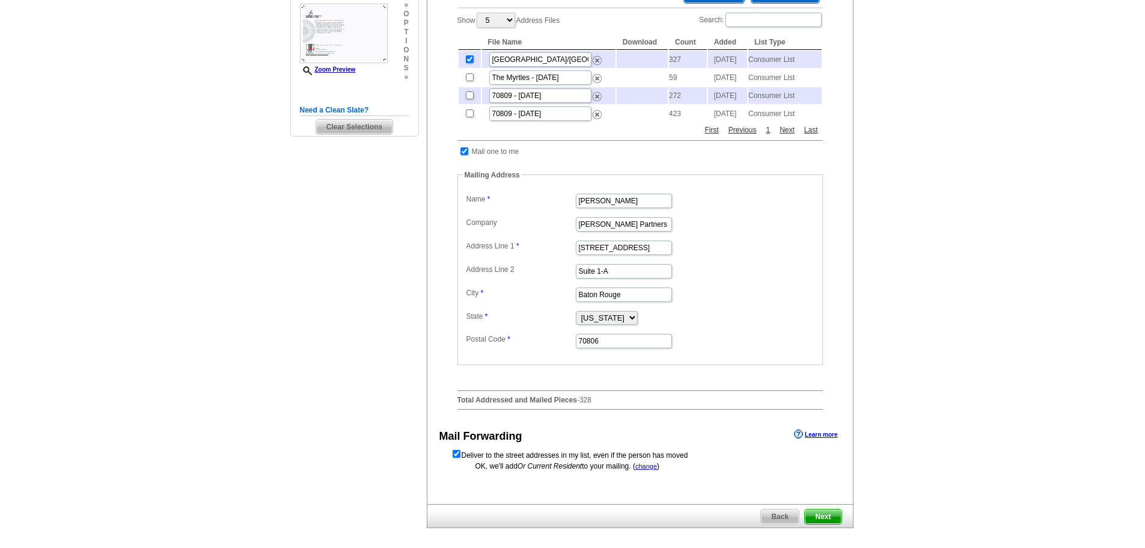
scroll to position [361, 0]
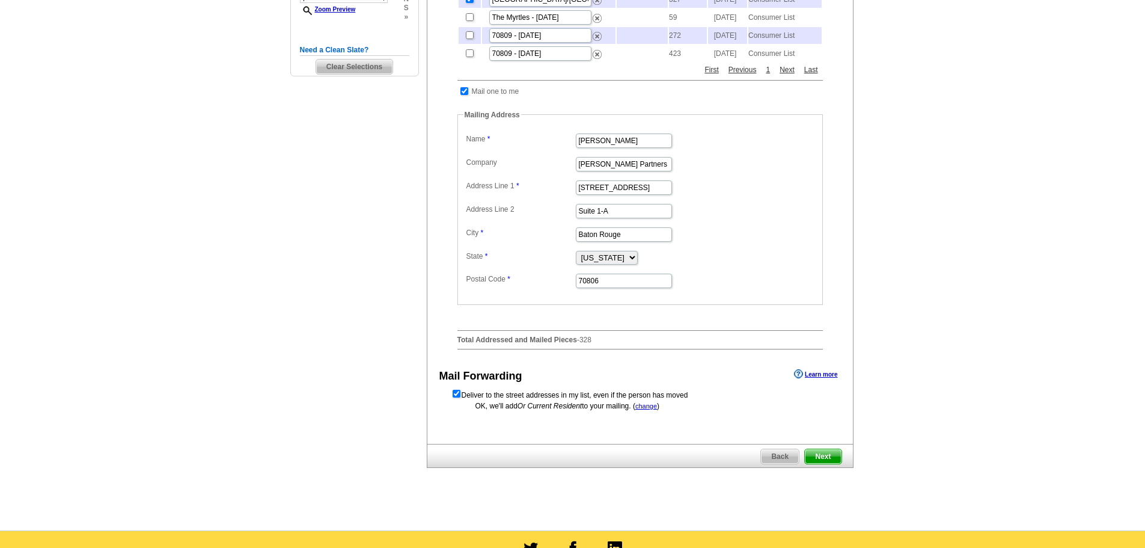
click at [821, 464] on span "Next" at bounding box center [823, 456] width 36 height 14
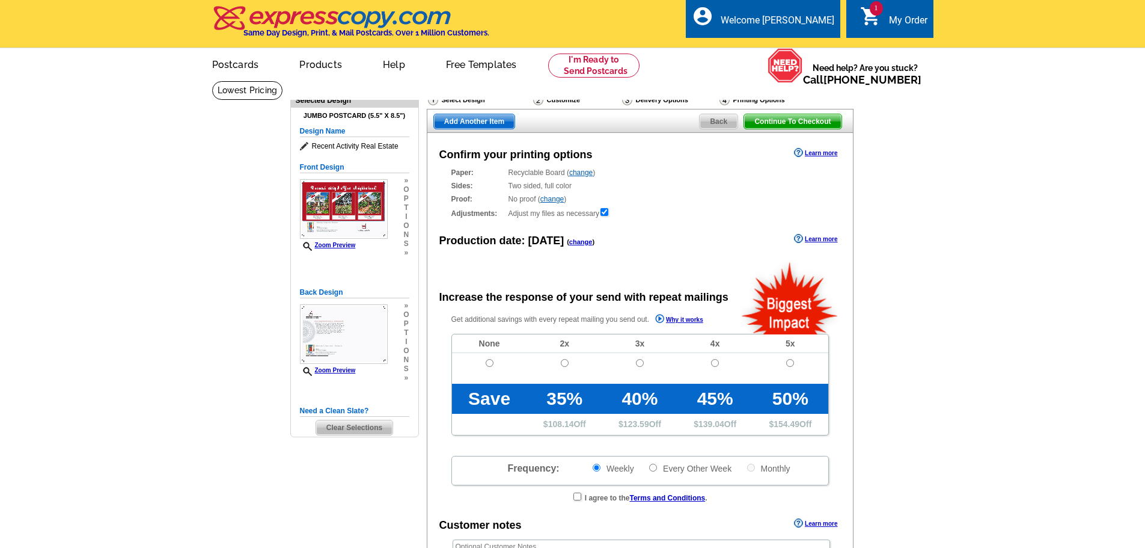
radio input "false"
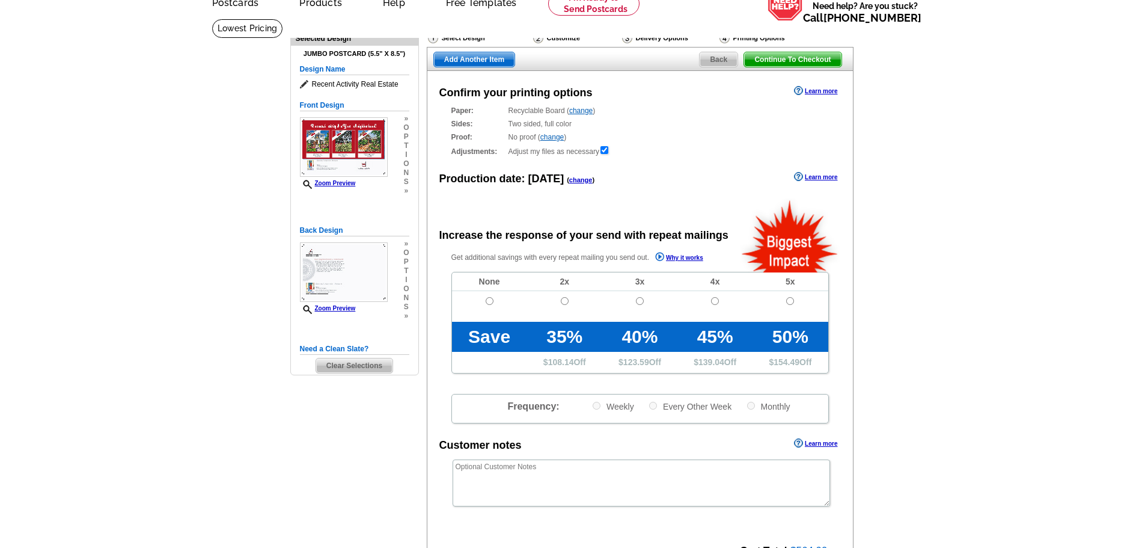
scroll to position [60, 0]
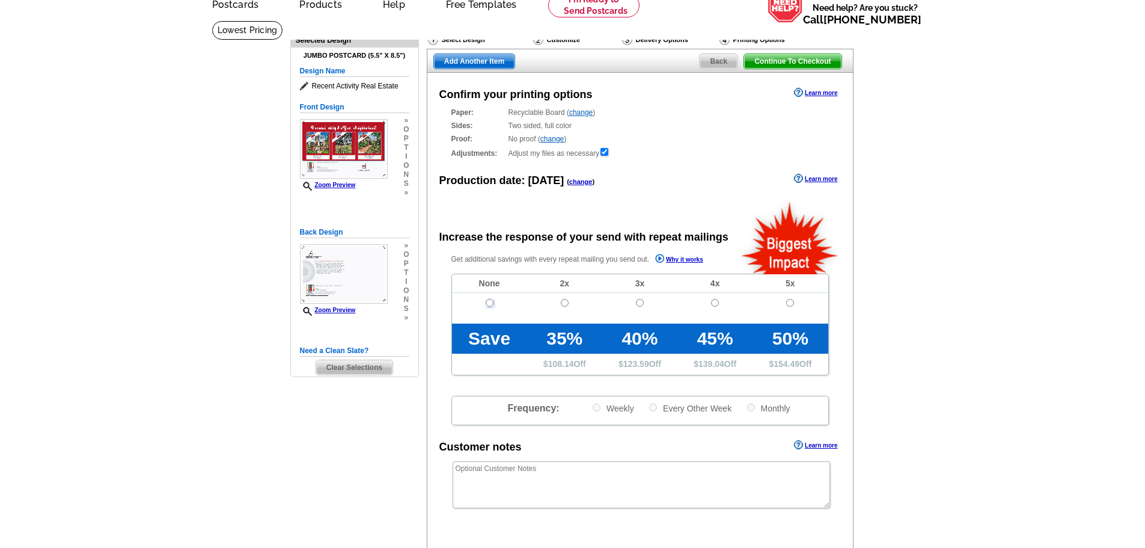
click at [491, 301] on input "radio" at bounding box center [490, 303] width 8 height 8
radio input "true"
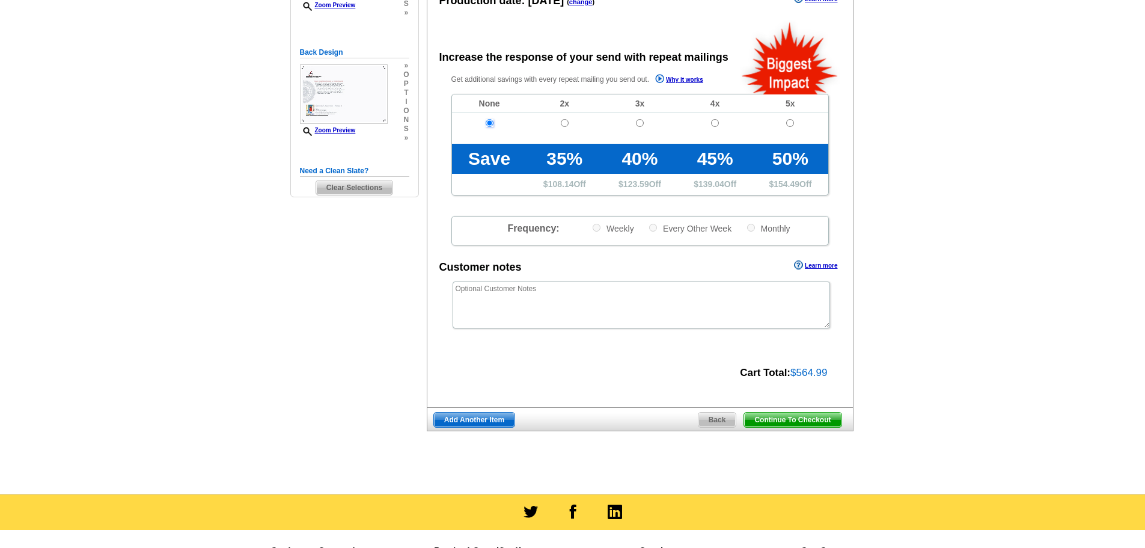
scroll to position [240, 0]
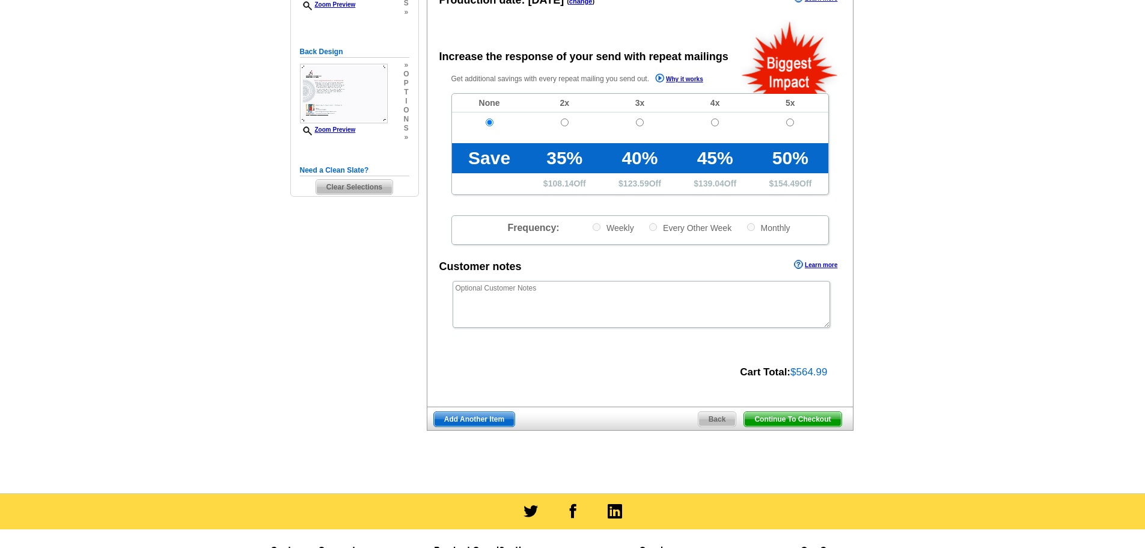
click at [720, 417] on span "Back" at bounding box center [718, 419] width 38 height 14
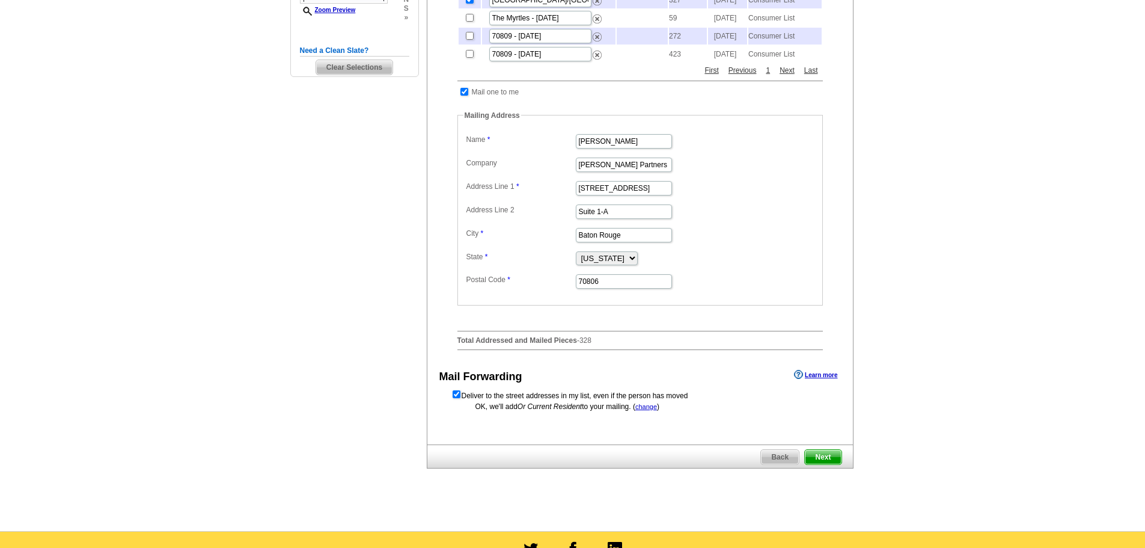
scroll to position [361, 0]
click at [776, 464] on span "Back" at bounding box center [780, 456] width 38 height 14
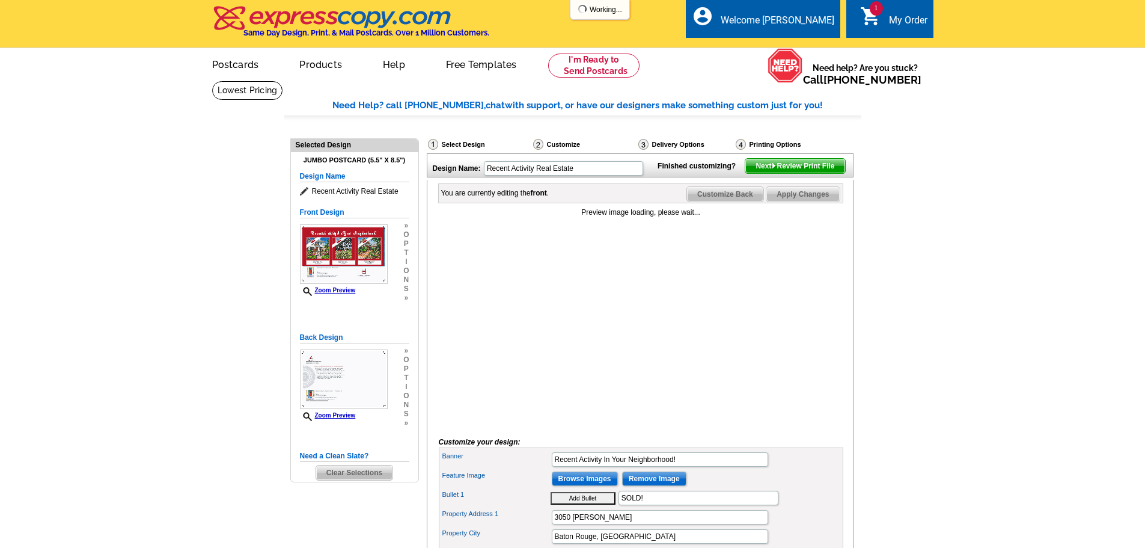
click at [813, 173] on span "Next Review Print File" at bounding box center [794, 166] width 99 height 14
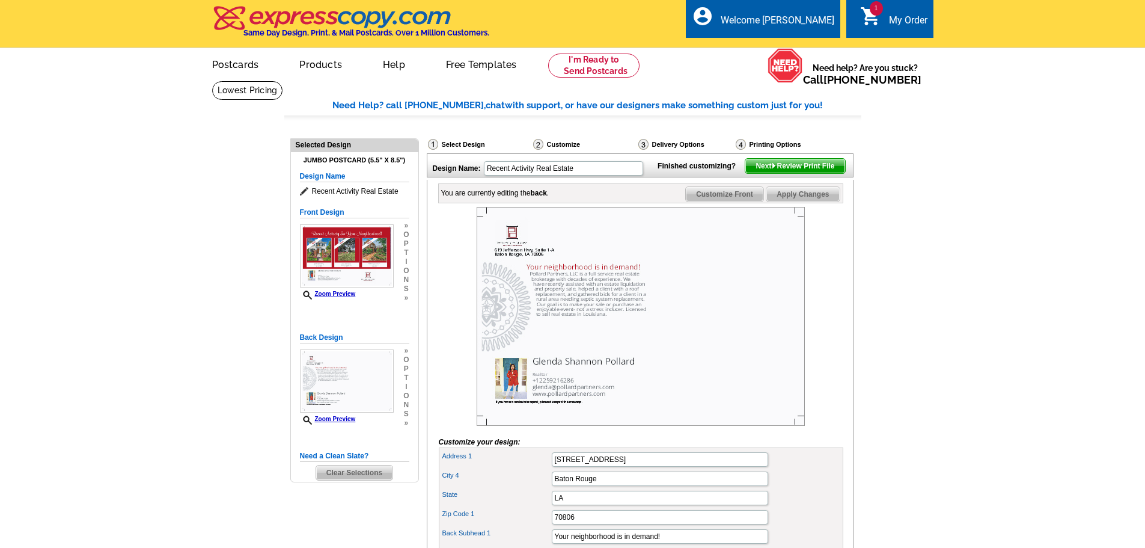
click at [789, 173] on span "Next Review Print File" at bounding box center [794, 166] width 99 height 14
